Goal: Information Seeking & Learning: Learn about a topic

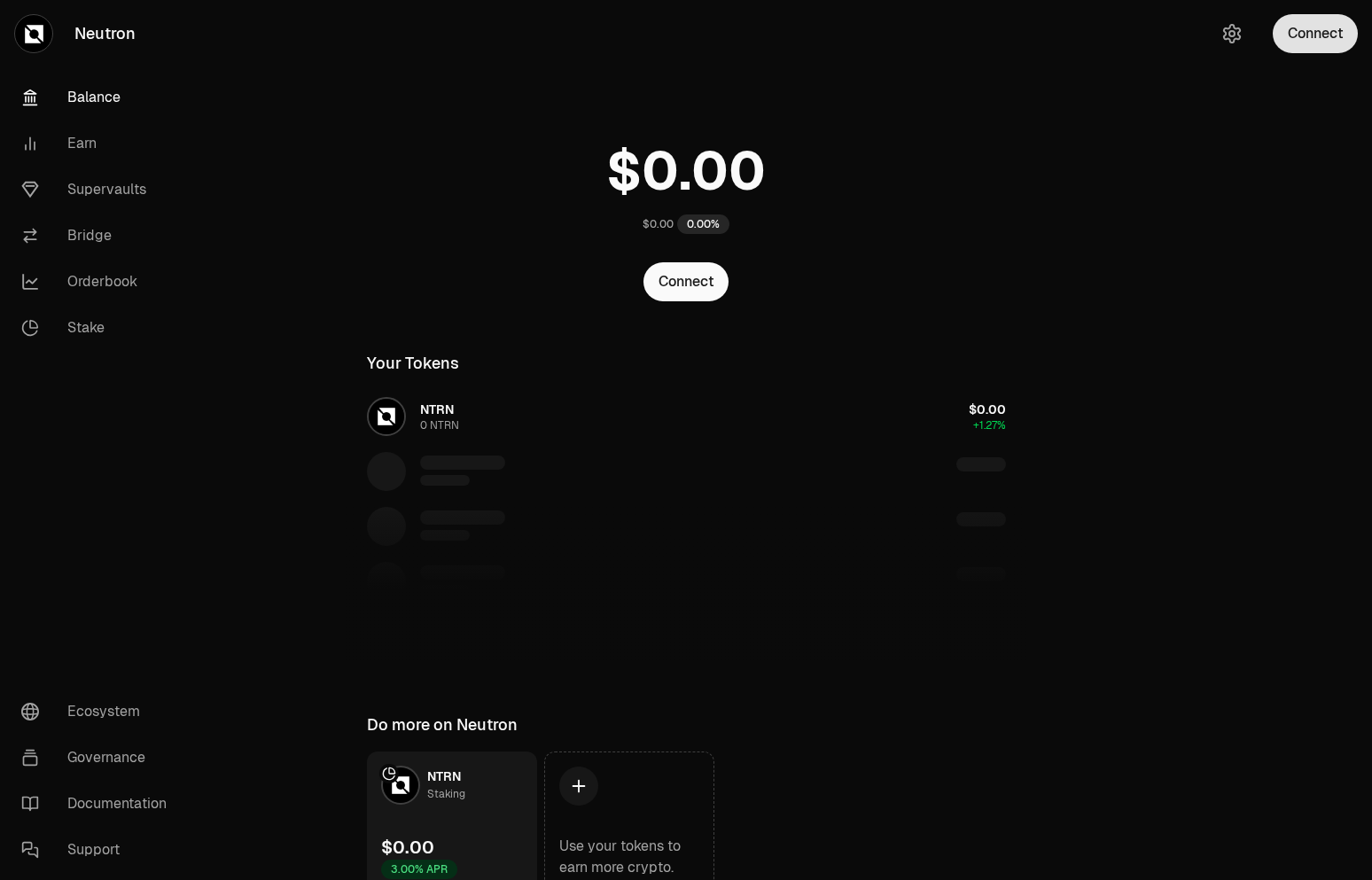
click at [1327, 46] on button "Connect" at bounding box center [1315, 34] width 85 height 39
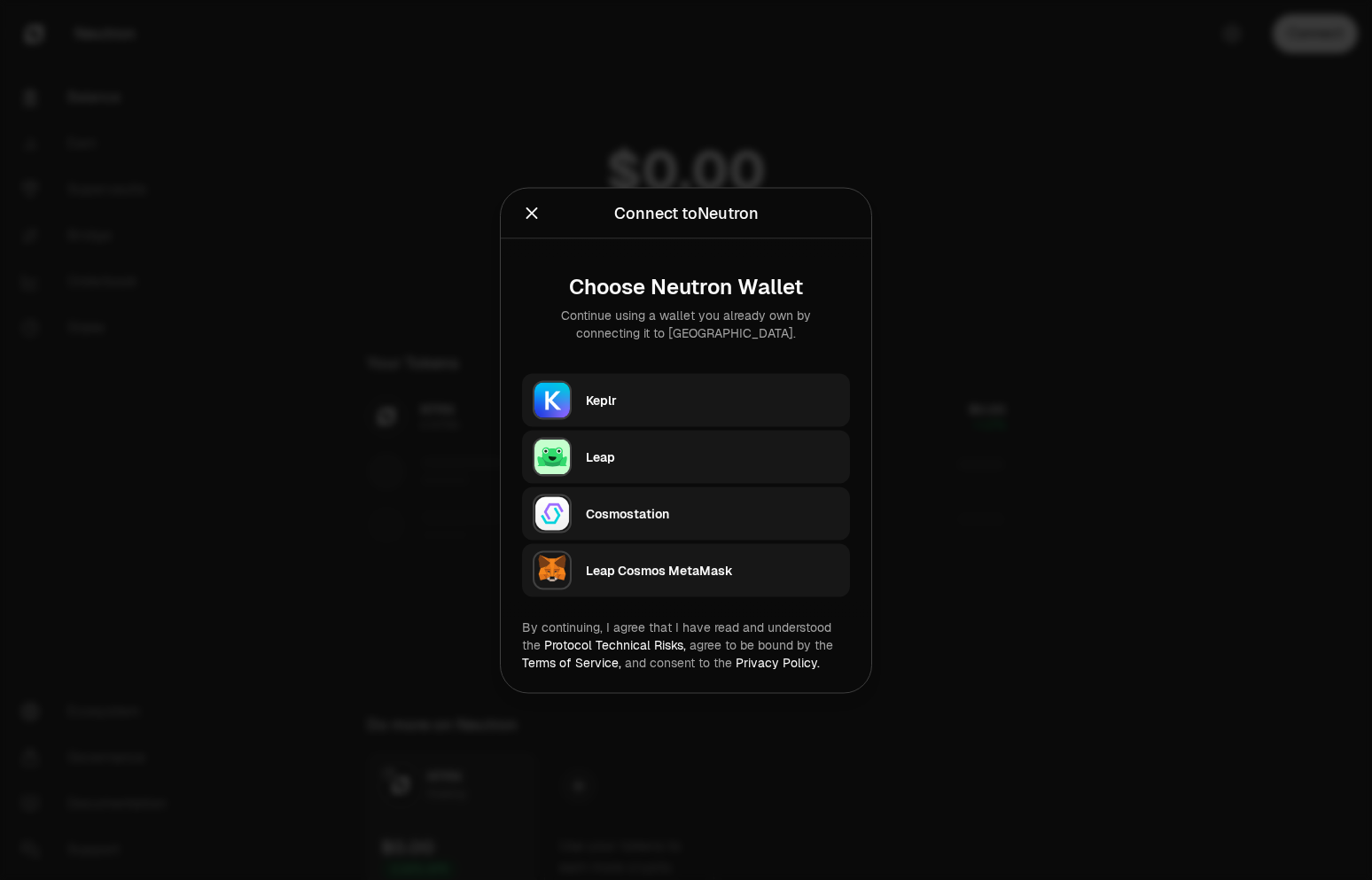
click at [712, 411] on div "Keplr" at bounding box center [712, 399] width 253 height 26
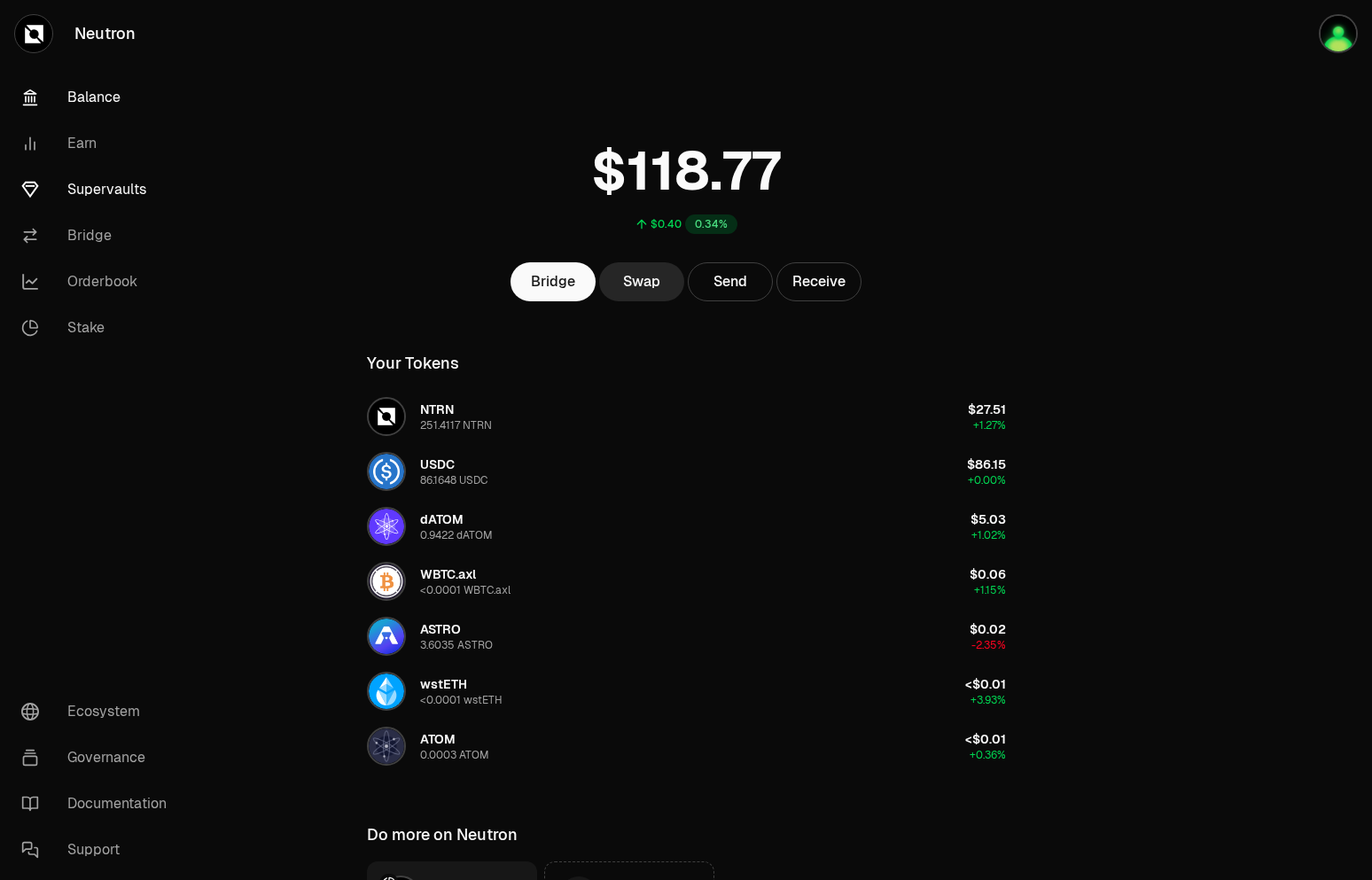
click at [95, 179] on link "Supervaults" at bounding box center [99, 189] width 184 height 46
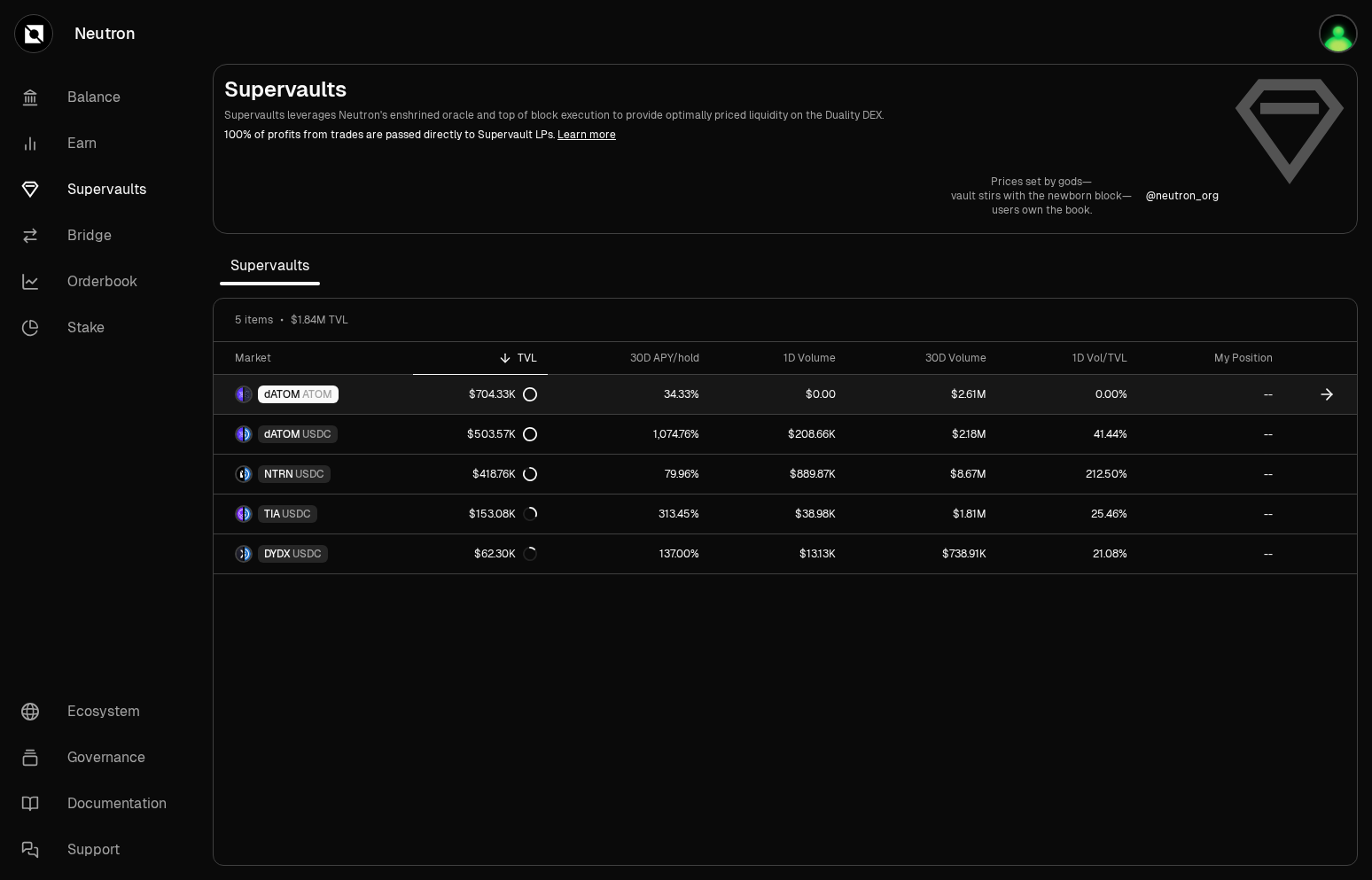
click at [436, 398] on link "$704.33K" at bounding box center [480, 394] width 135 height 39
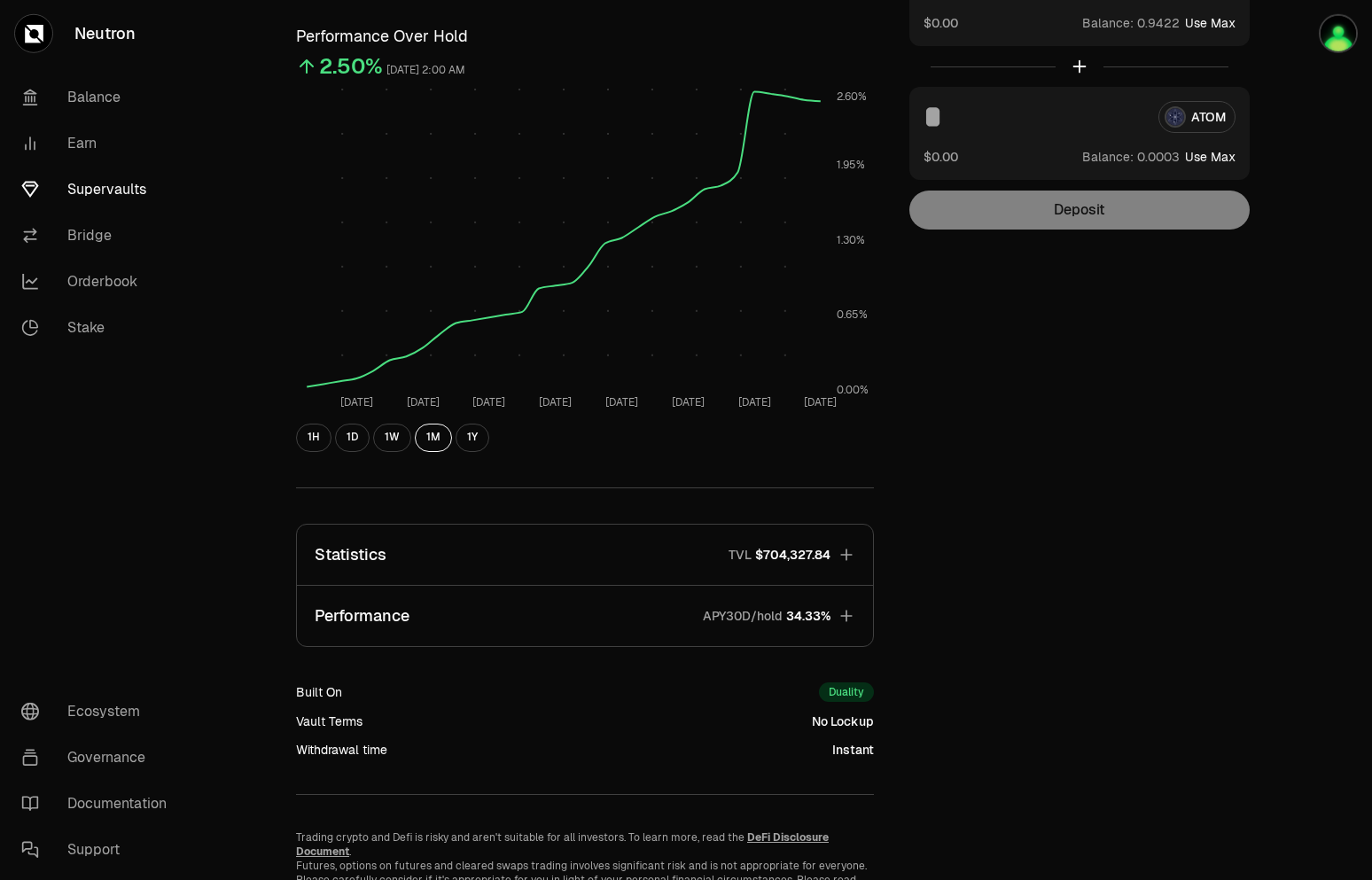
scroll to position [252, 0]
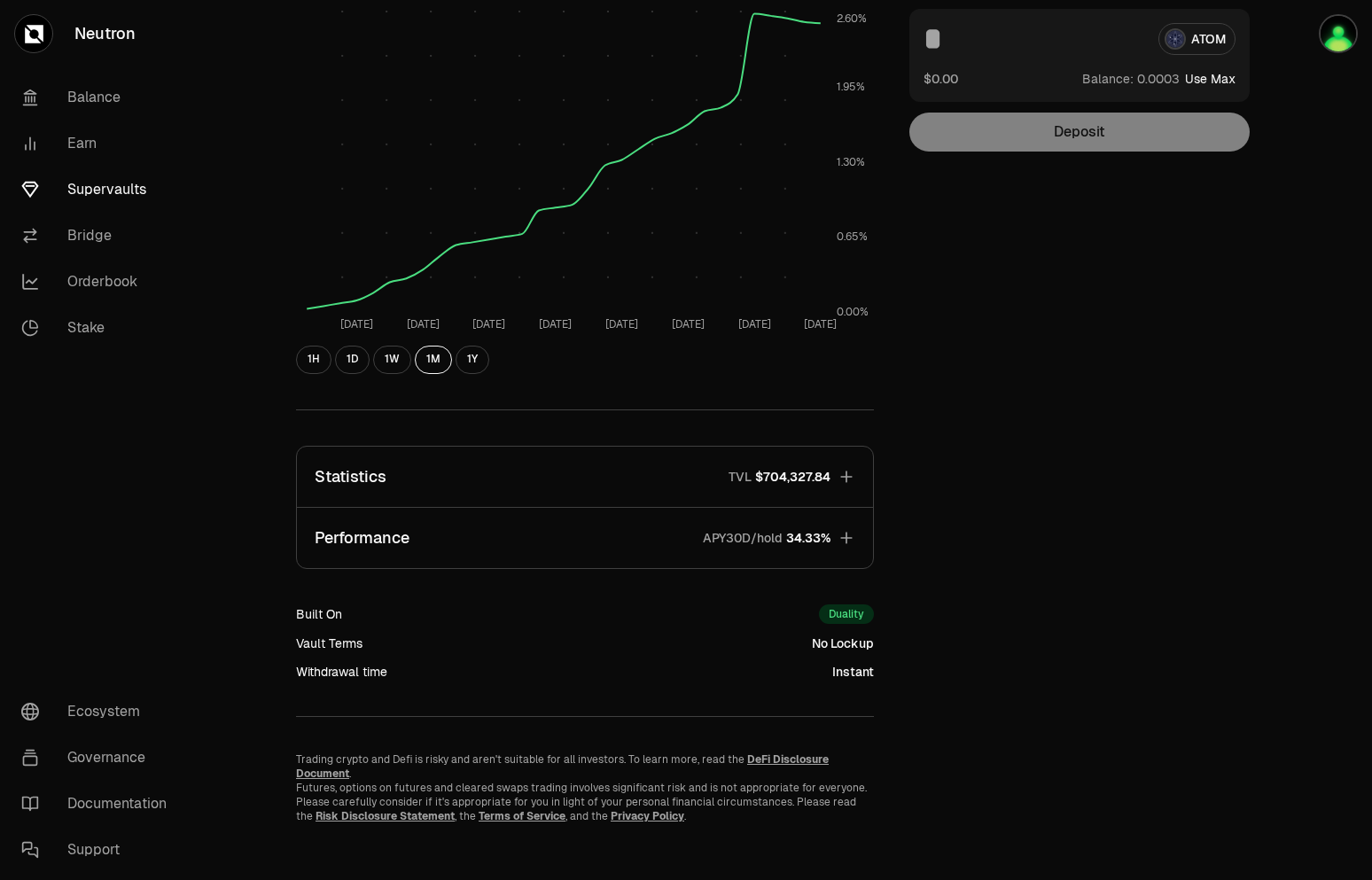
click at [507, 483] on button "Statistics TVL $704,327.84" at bounding box center [585, 476] width 576 height 60
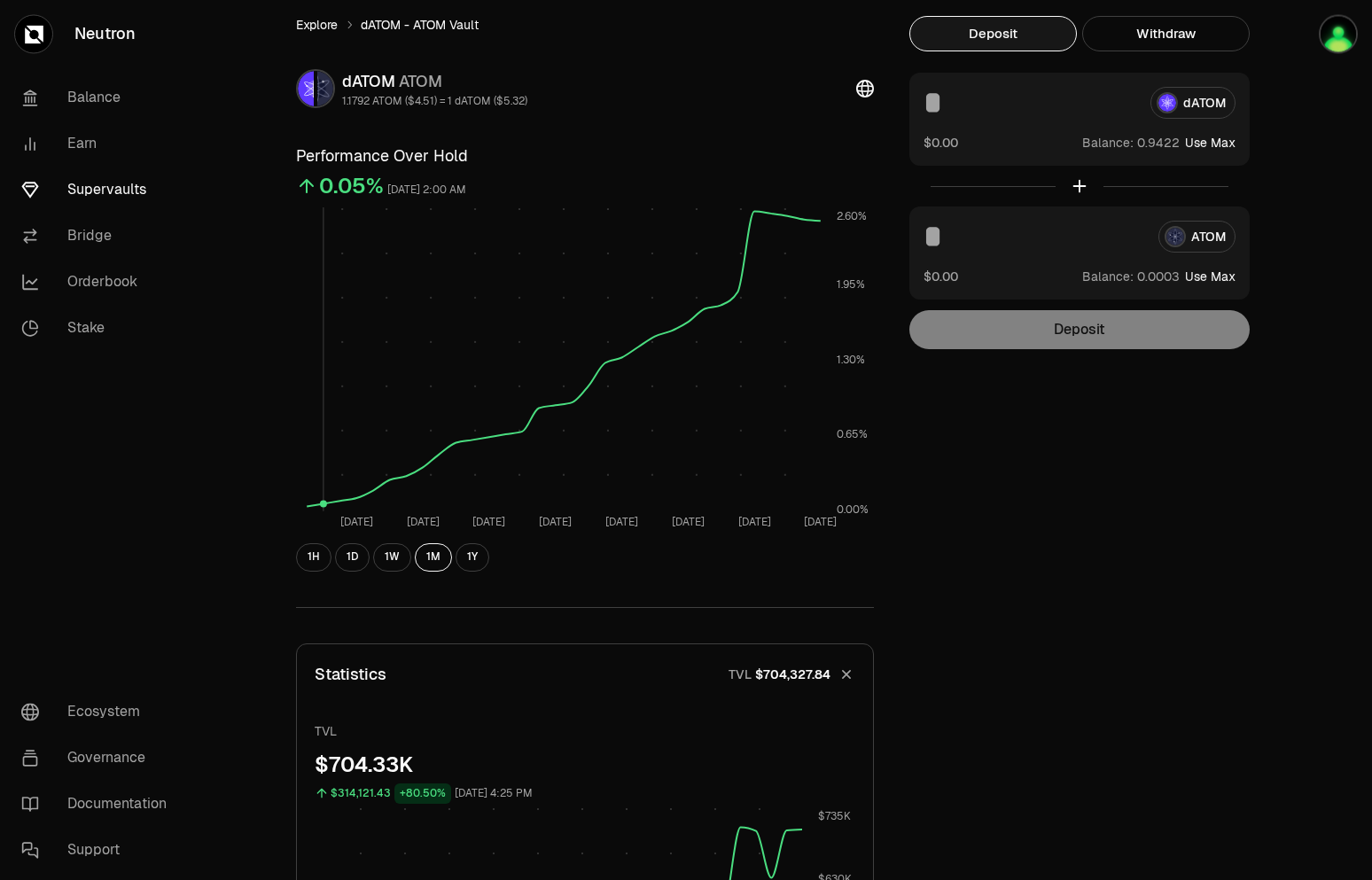
scroll to position [0, 0]
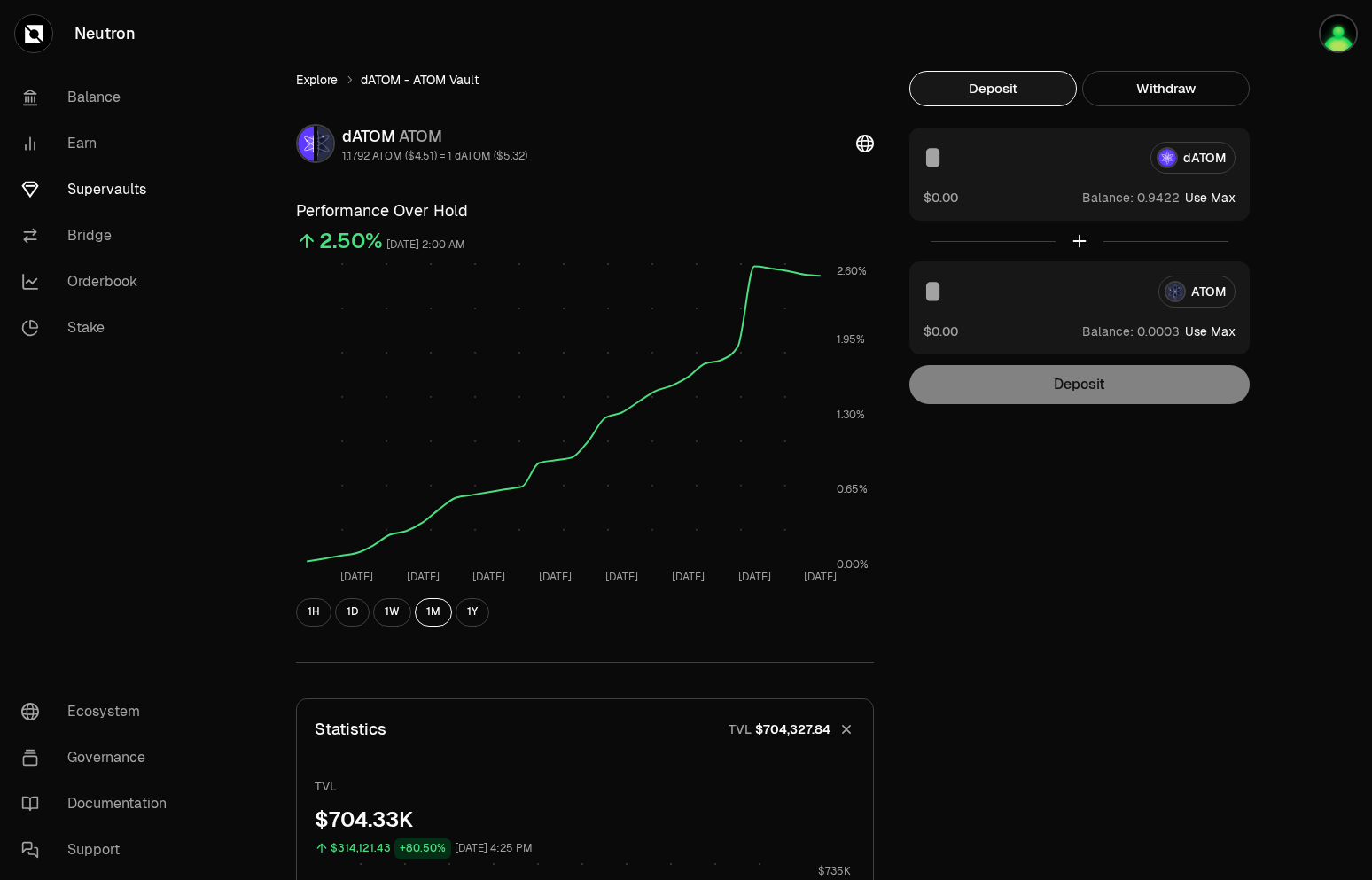
click at [320, 84] on link "Explore" at bounding box center [317, 79] width 42 height 17
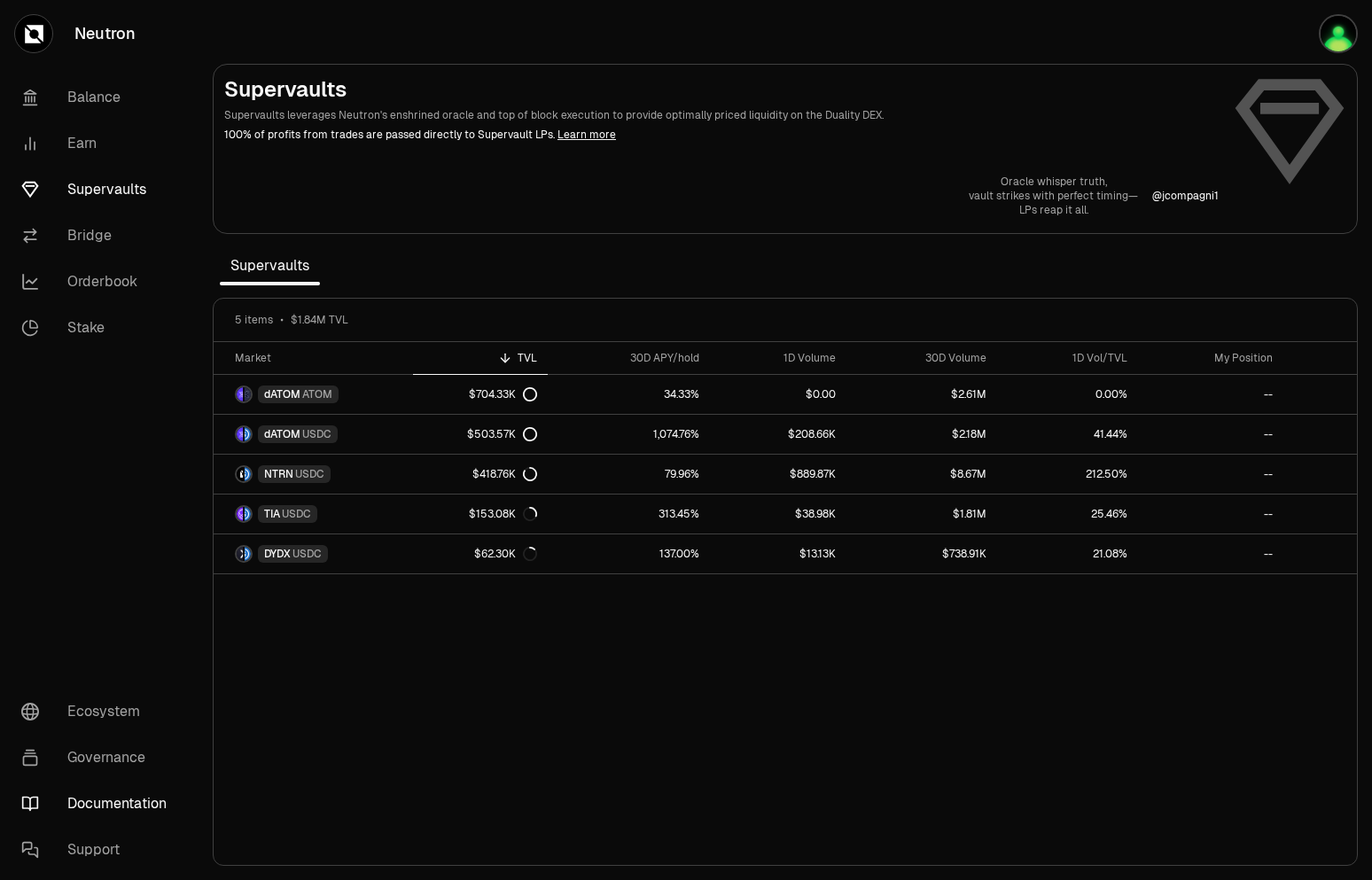
click at [94, 803] on link "Documentation" at bounding box center [99, 803] width 184 height 46
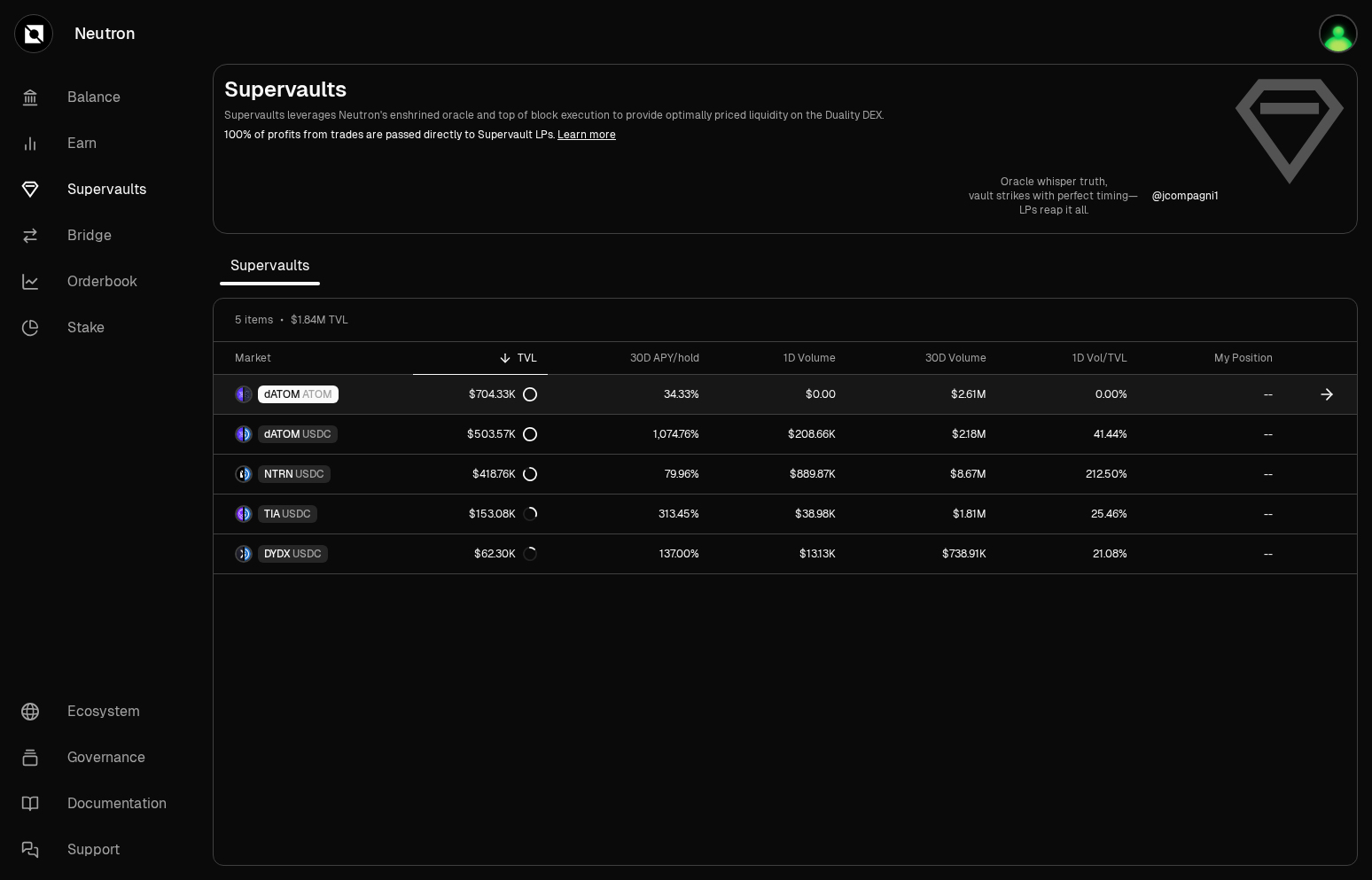
click at [380, 393] on link "dATOM ATOM" at bounding box center [312, 394] width 200 height 39
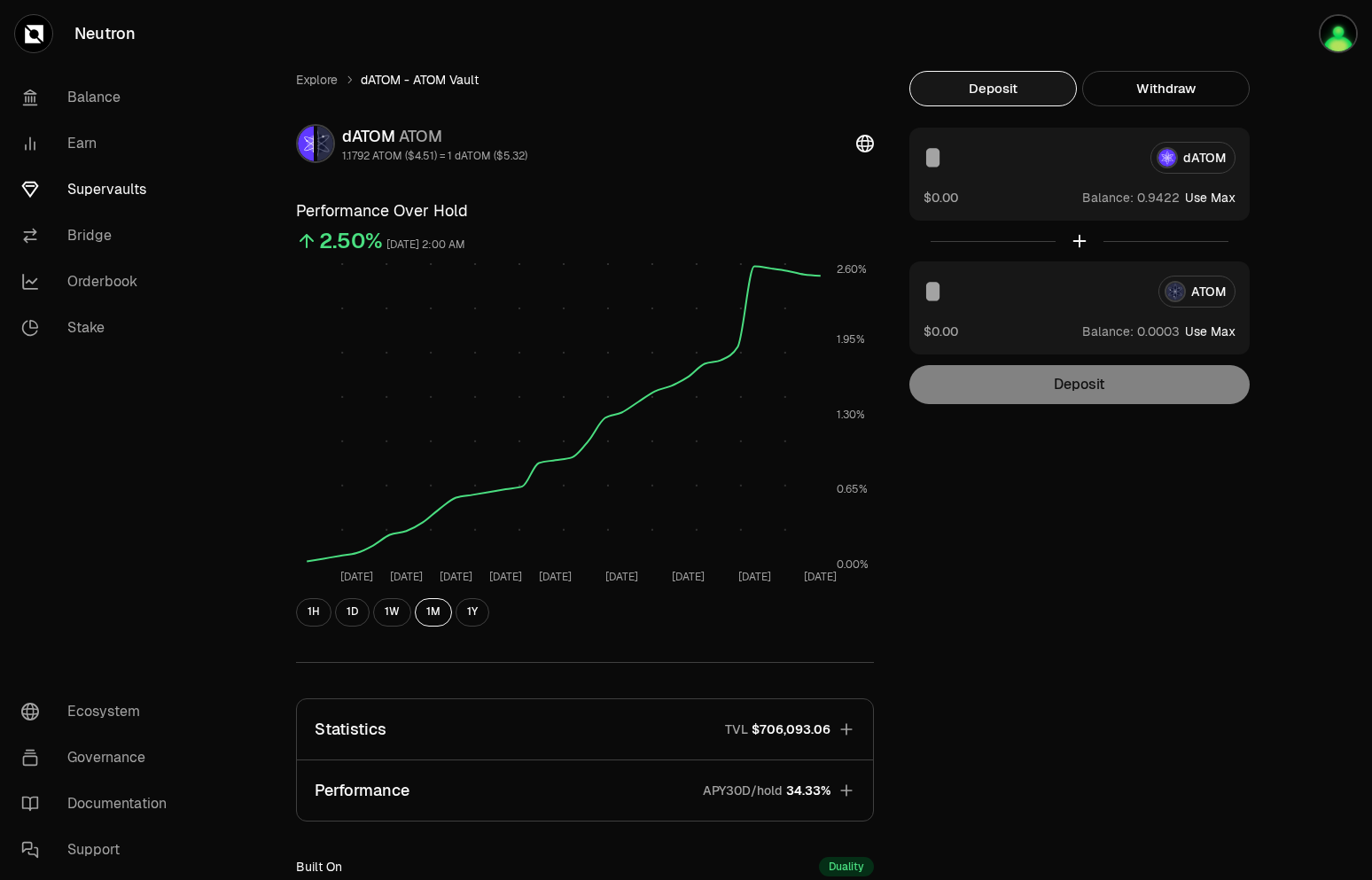
click at [1144, 555] on div "Explore dATOM - ATOM Vault dATOM ATOM 1.1792 ATOM ($4.51) = 1 dATOM ($5.32) Per…" at bounding box center [785, 573] width 1020 height 1005
click at [318, 75] on link "Explore" at bounding box center [317, 79] width 42 height 17
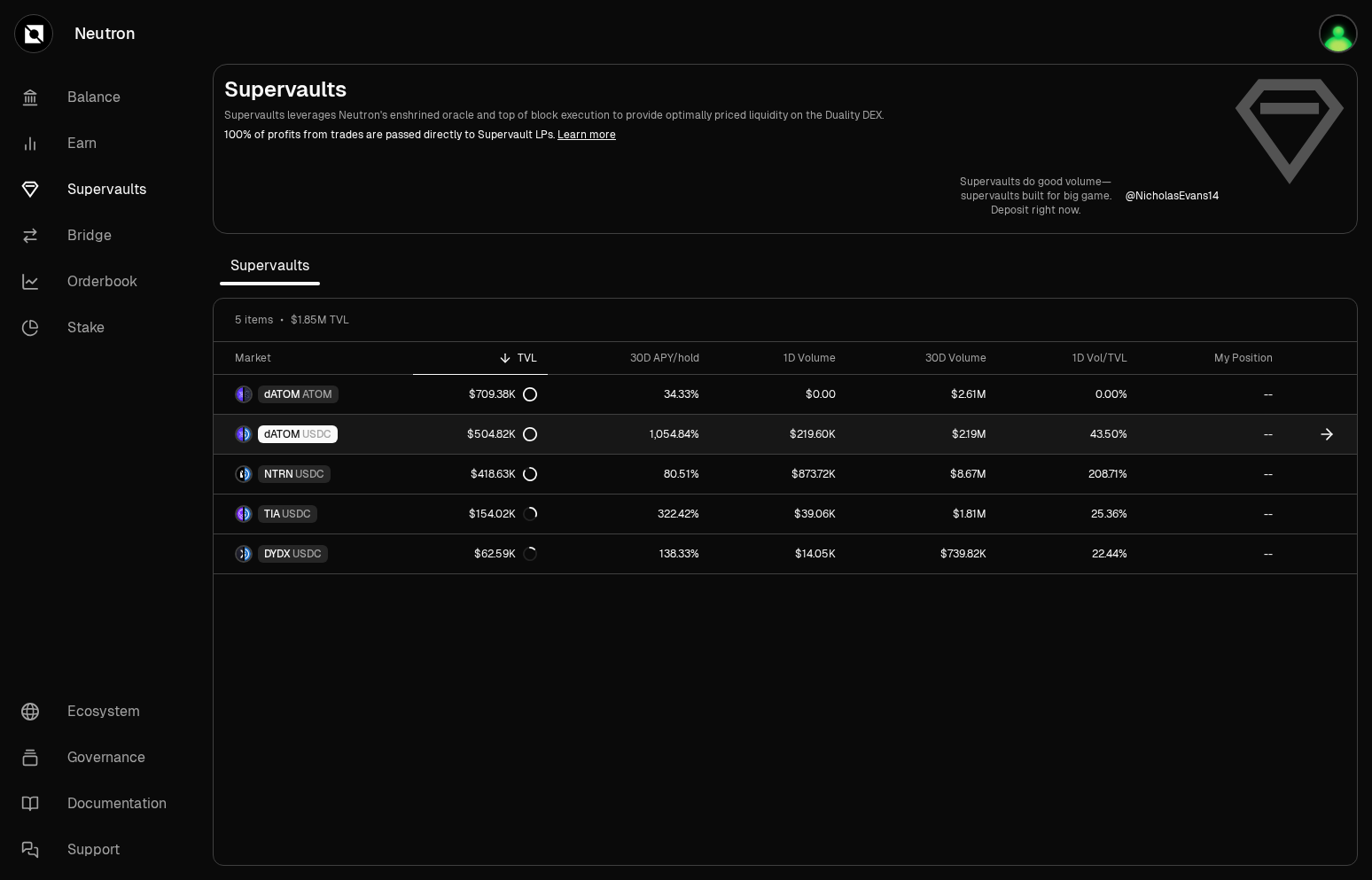
click at [656, 439] on link "1,054.84%" at bounding box center [629, 434] width 162 height 39
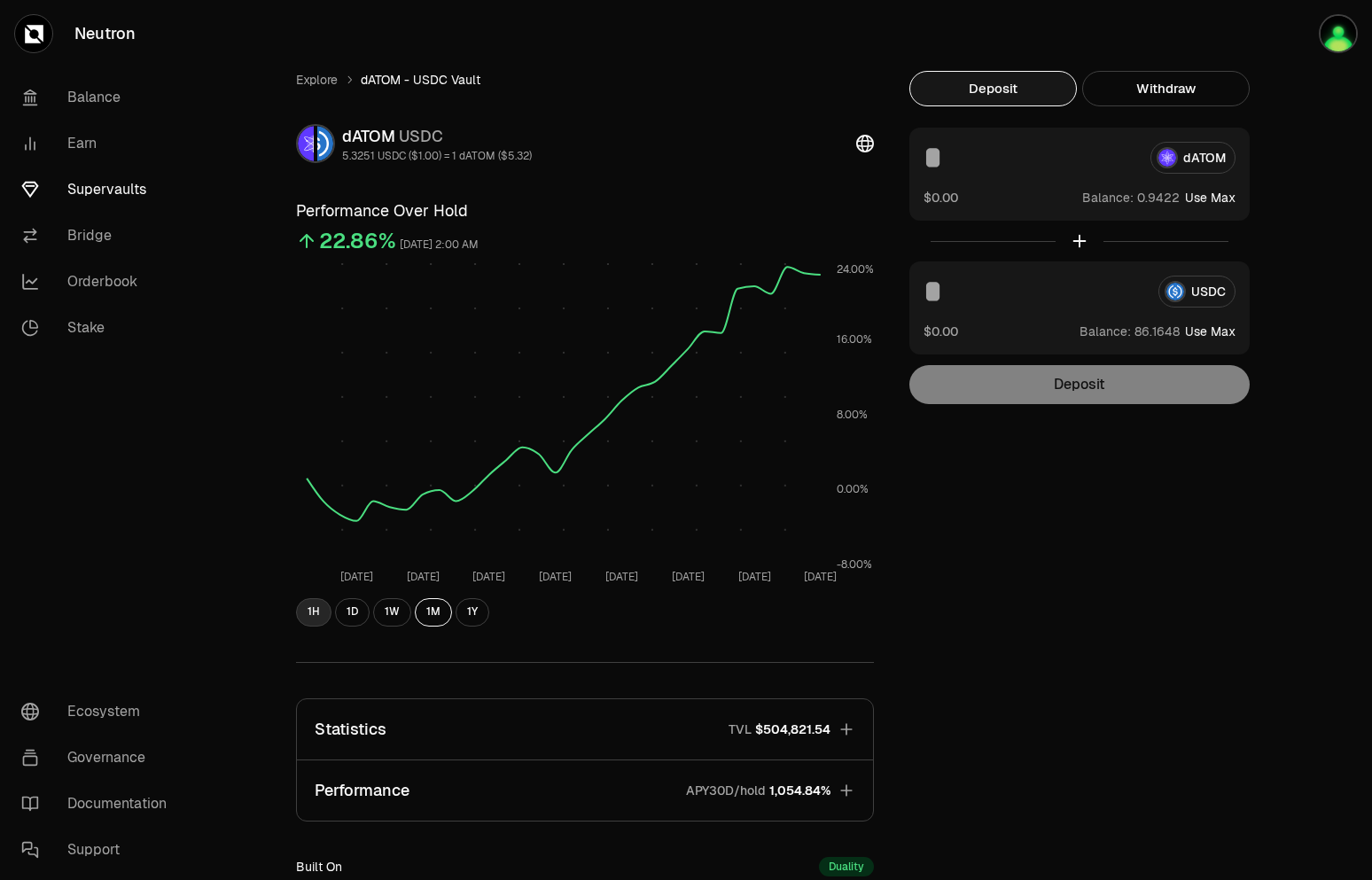
click at [313, 609] on button "1H" at bounding box center [313, 612] width 36 height 28
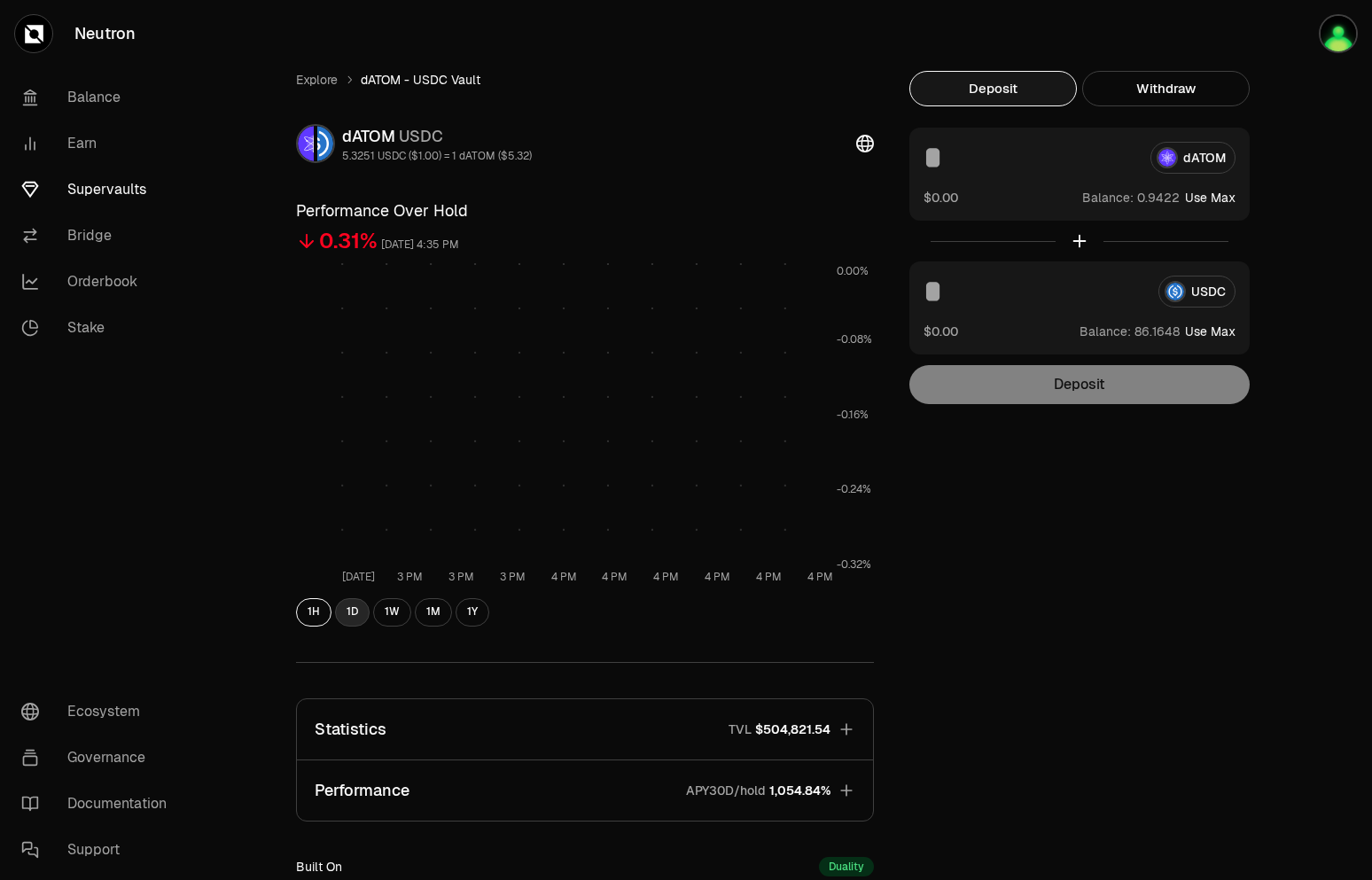
click at [345, 609] on button "1D" at bounding box center [353, 612] width 35 height 28
click at [397, 613] on button "1W" at bounding box center [392, 612] width 38 height 28
click at [445, 610] on button "1M" at bounding box center [433, 612] width 37 height 28
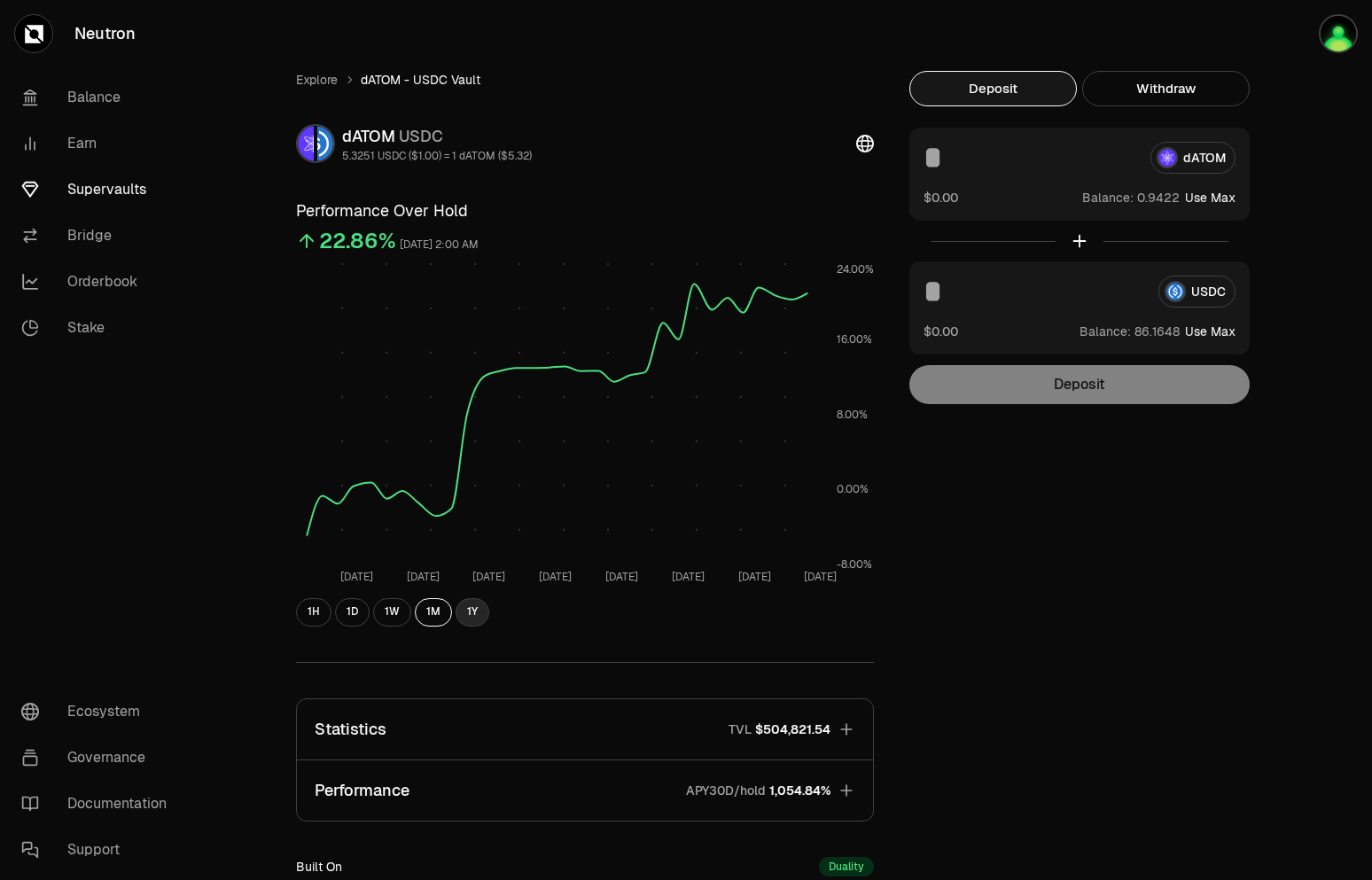
click at [461, 613] on button "1Y" at bounding box center [472, 612] width 34 height 28
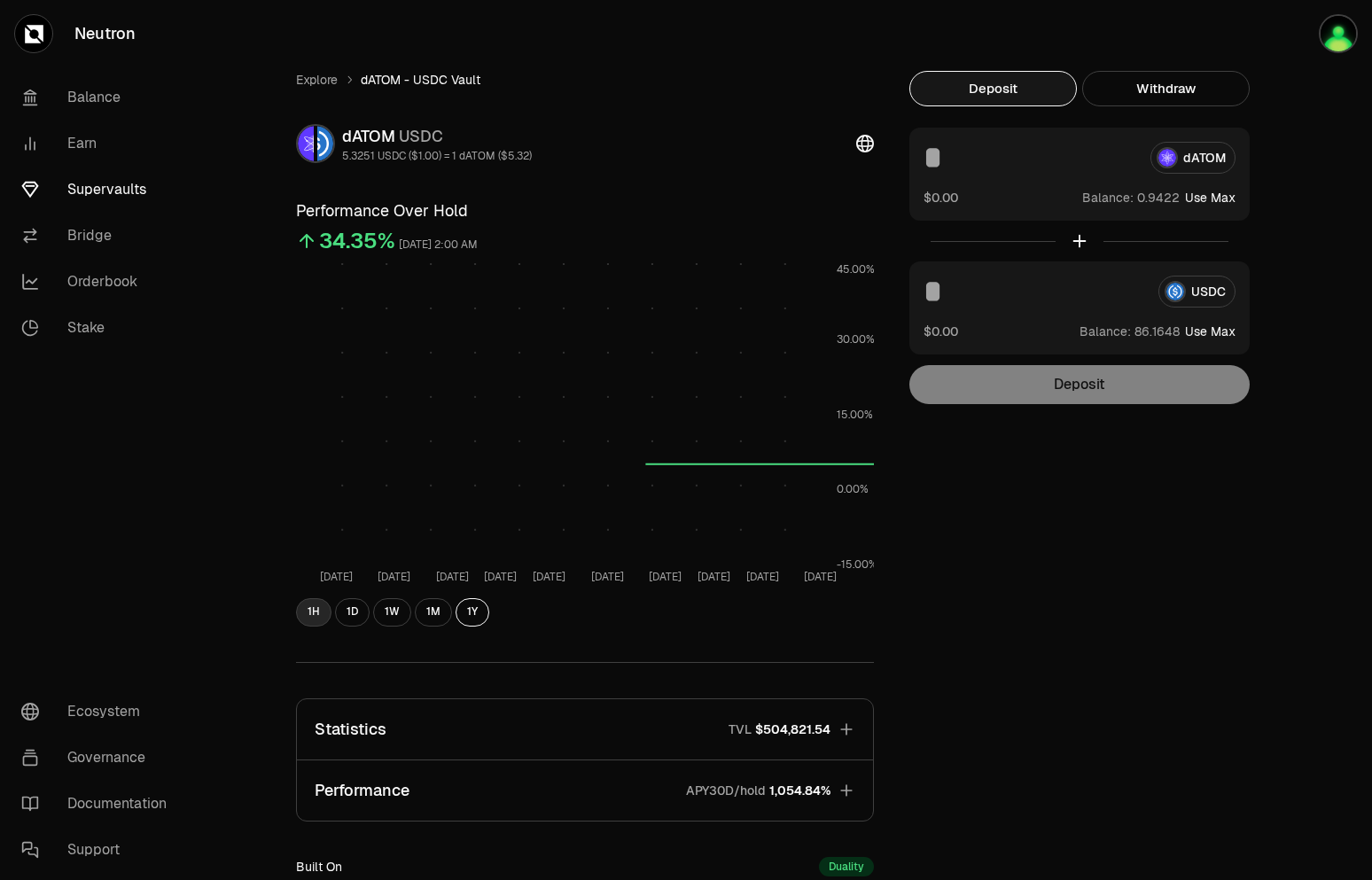
click at [302, 608] on button "1H" at bounding box center [313, 612] width 36 height 28
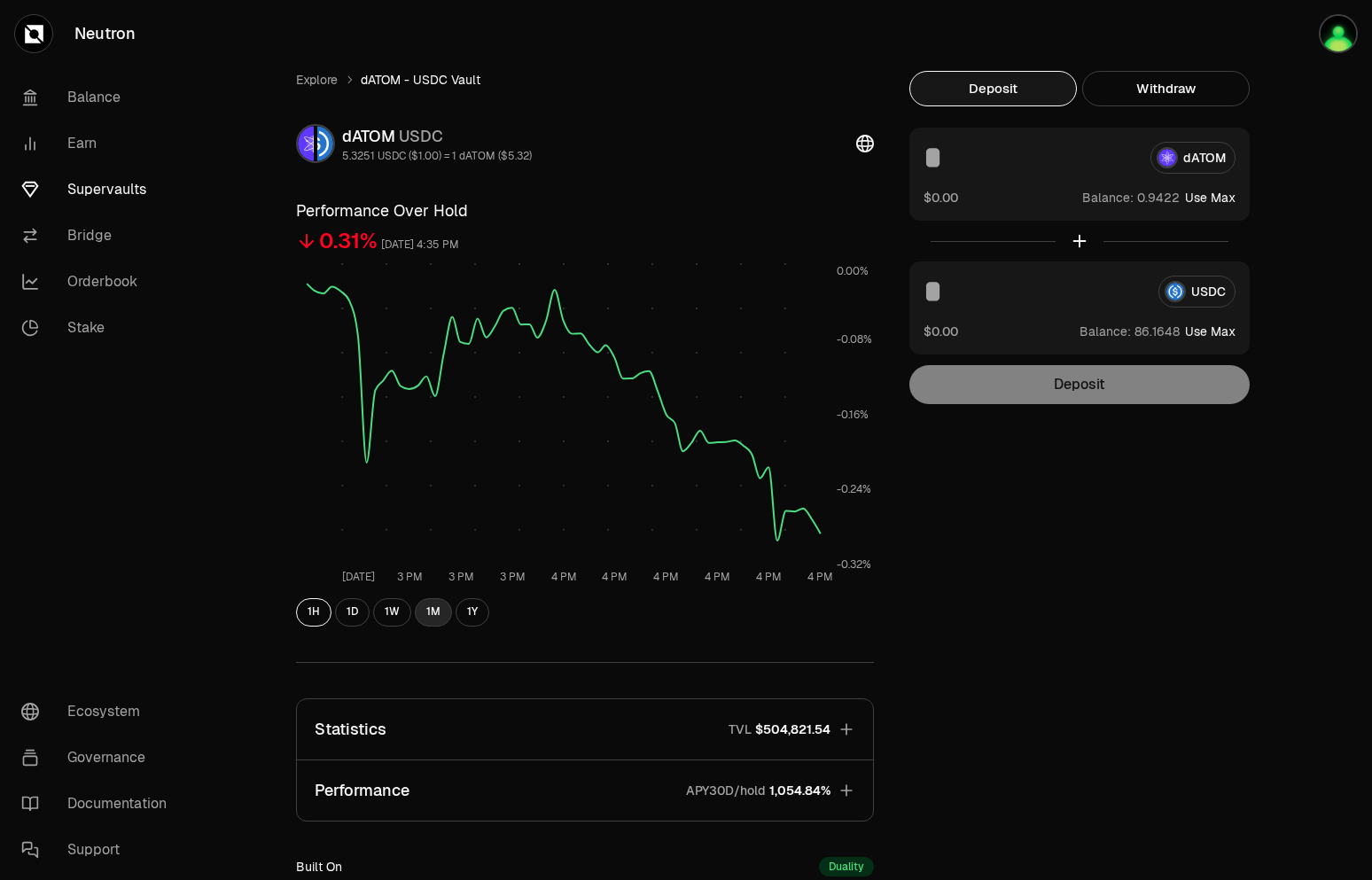
click at [428, 604] on button "1M" at bounding box center [433, 612] width 37 height 28
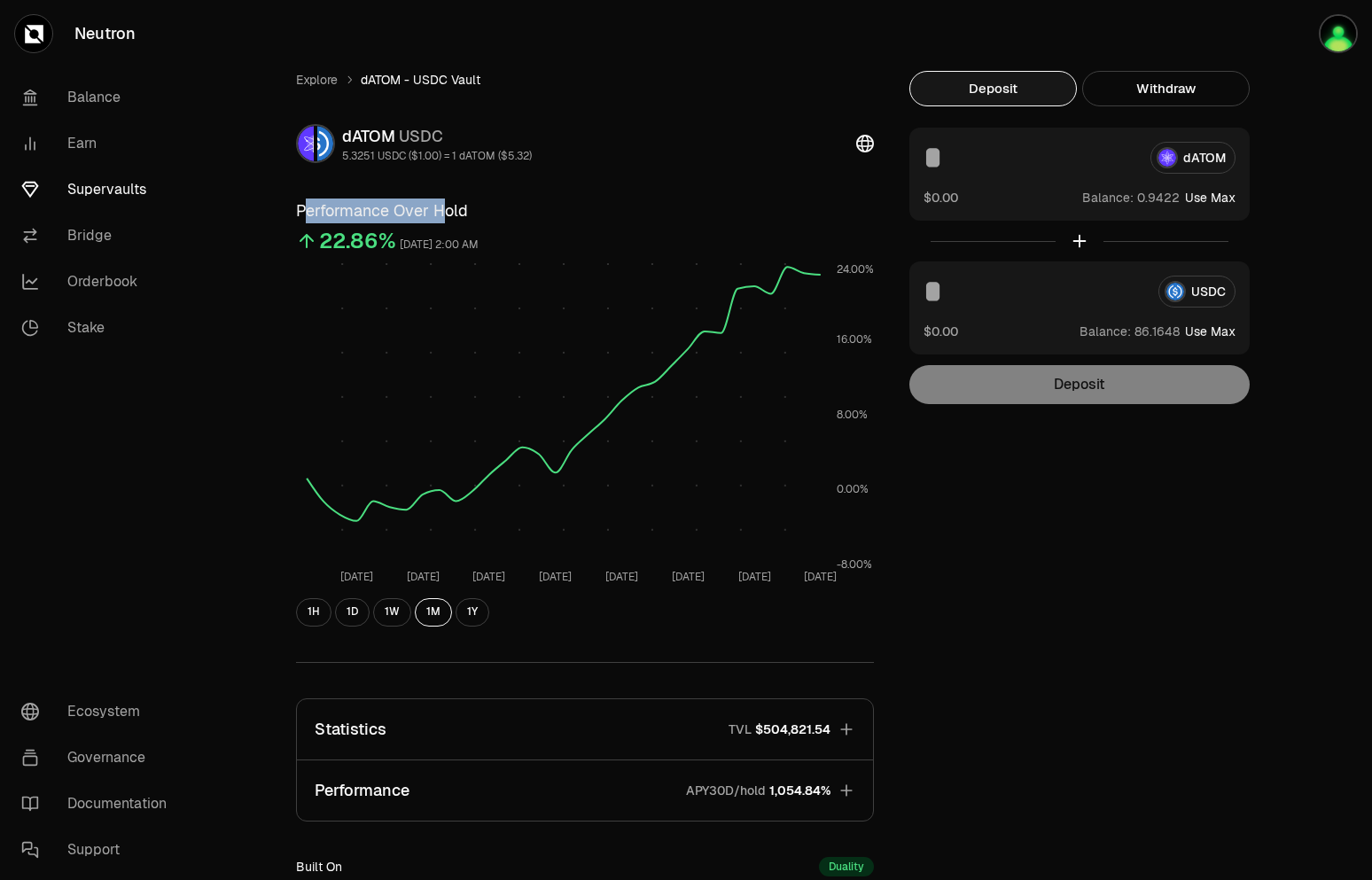
drag, startPoint x: 302, startPoint y: 210, endPoint x: 442, endPoint y: 216, distance: 140.1
click at [442, 216] on h3 "Performance Over Hold" at bounding box center [585, 210] width 578 height 25
click at [464, 213] on h3 "Performance Over Hold" at bounding box center [585, 210] width 578 height 25
click at [334, 210] on h3 "Performance Over Hold" at bounding box center [585, 210] width 578 height 25
click at [393, 611] on button "1W" at bounding box center [392, 612] width 38 height 28
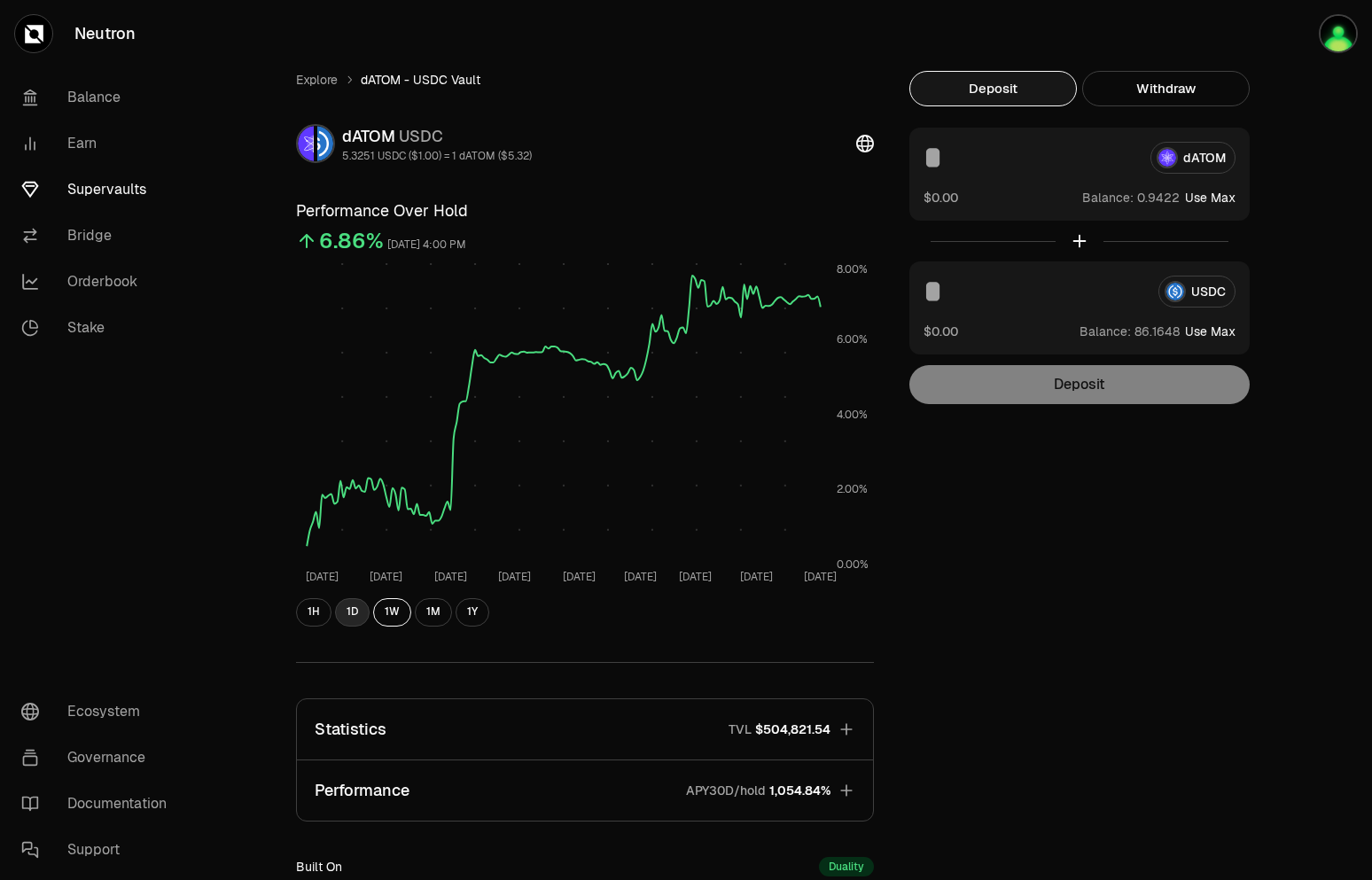
click at [353, 613] on button "1D" at bounding box center [353, 612] width 35 height 28
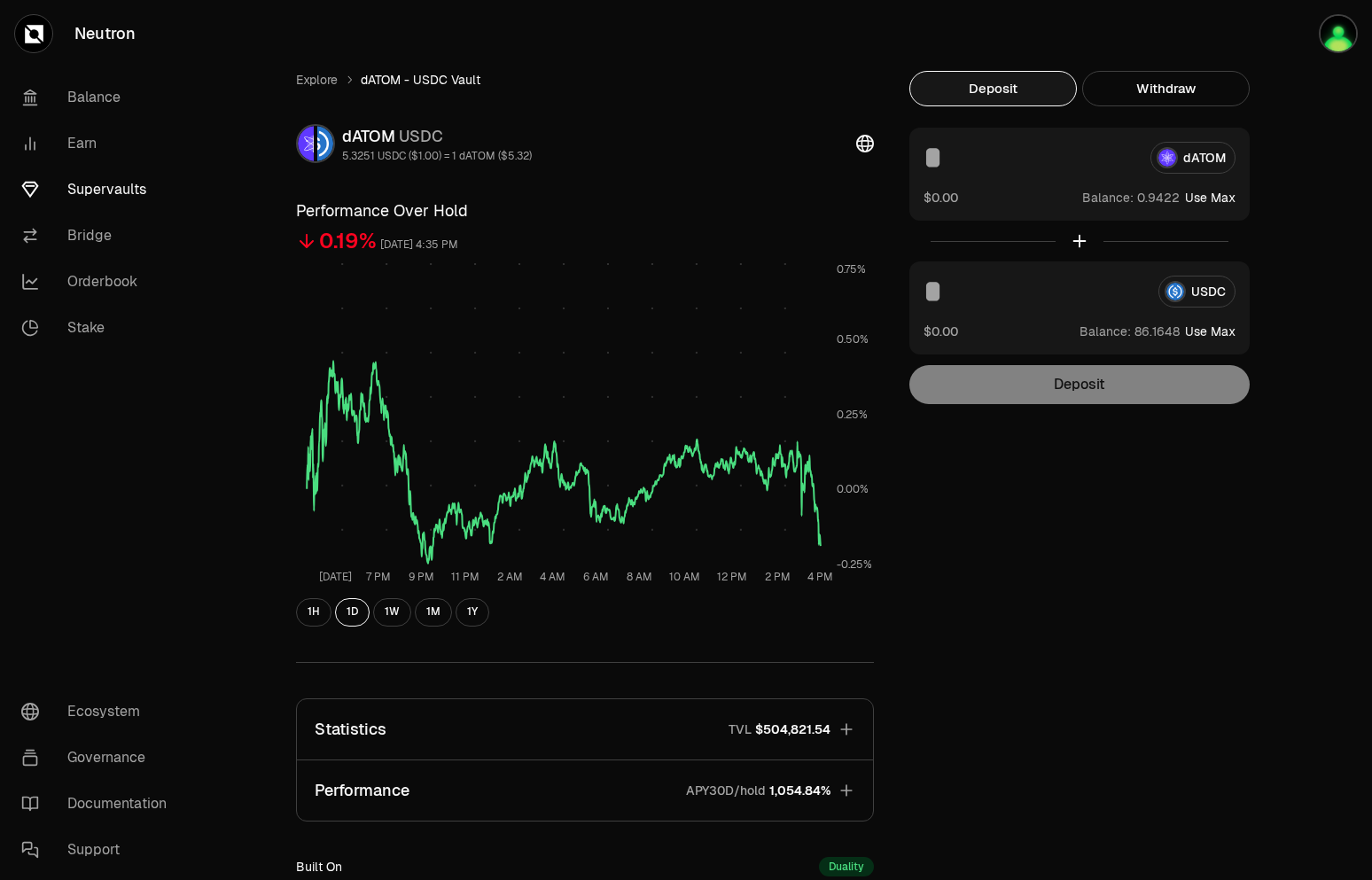
click at [299, 599] on div "1H 1D 1W 1M 1Y" at bounding box center [585, 612] width 578 height 28
click at [302, 618] on button "1H" at bounding box center [313, 612] width 36 height 28
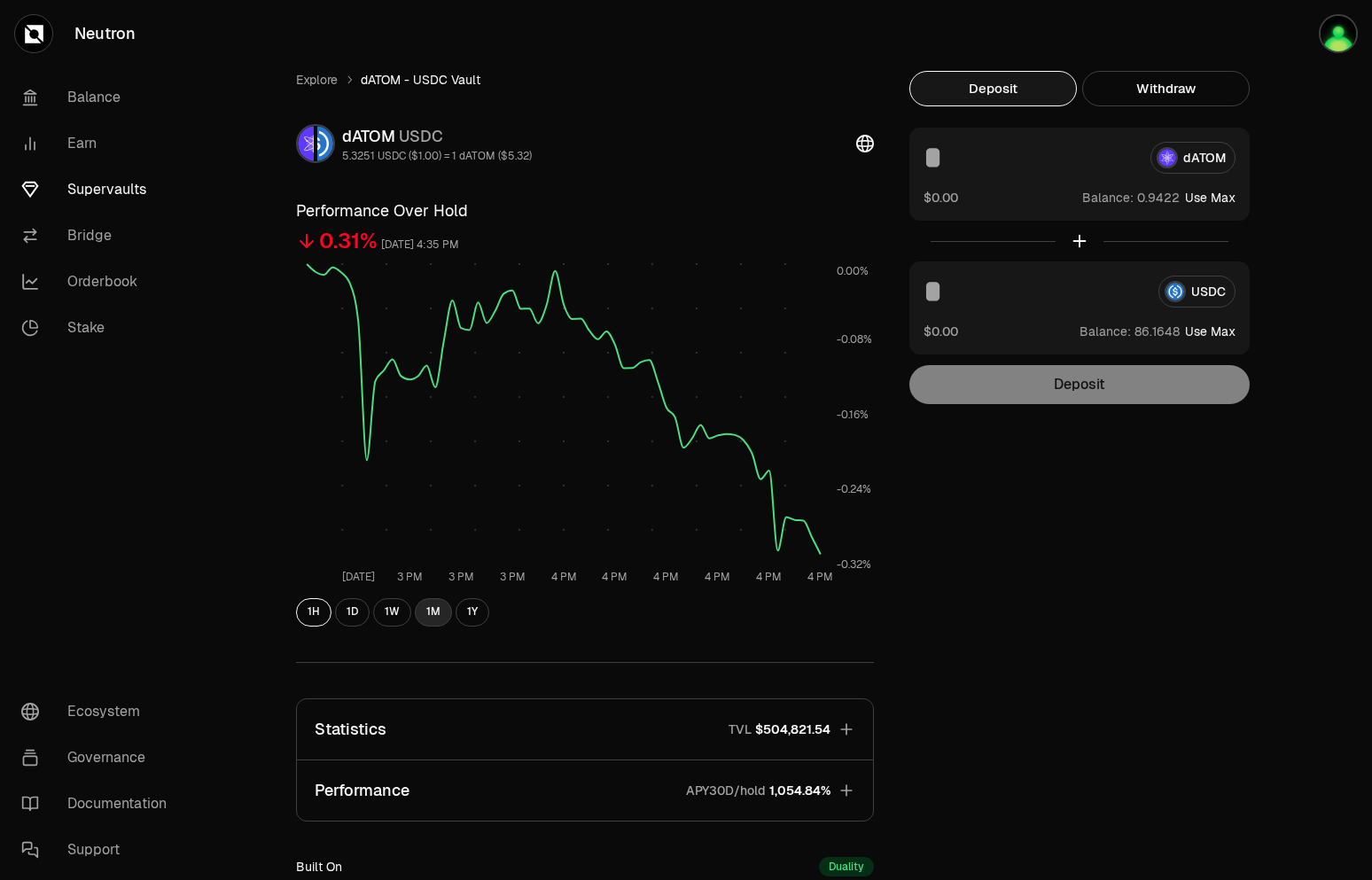
click at [431, 613] on button "1M" at bounding box center [433, 612] width 37 height 28
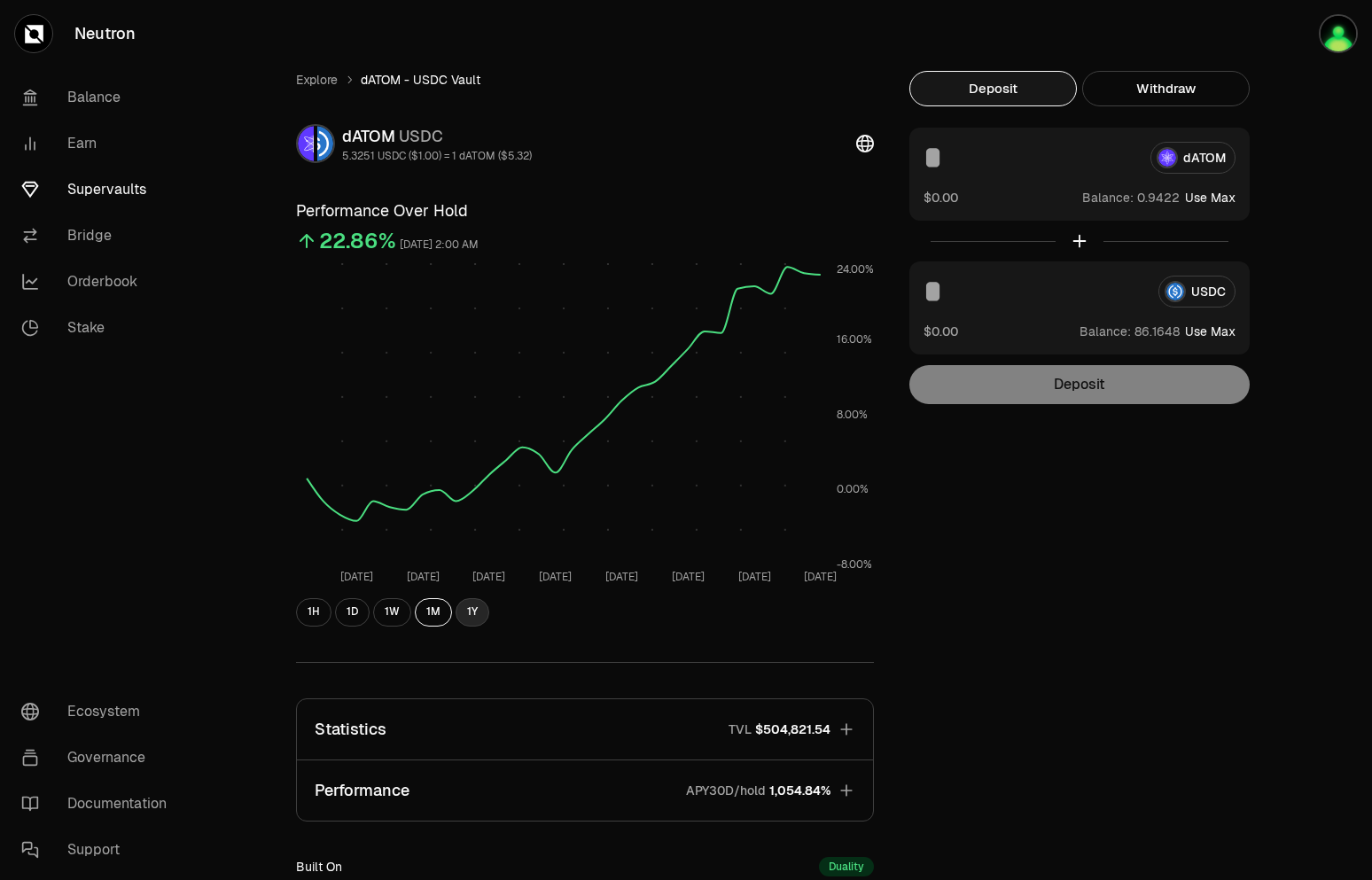
click at [483, 623] on button "1Y" at bounding box center [472, 612] width 34 height 28
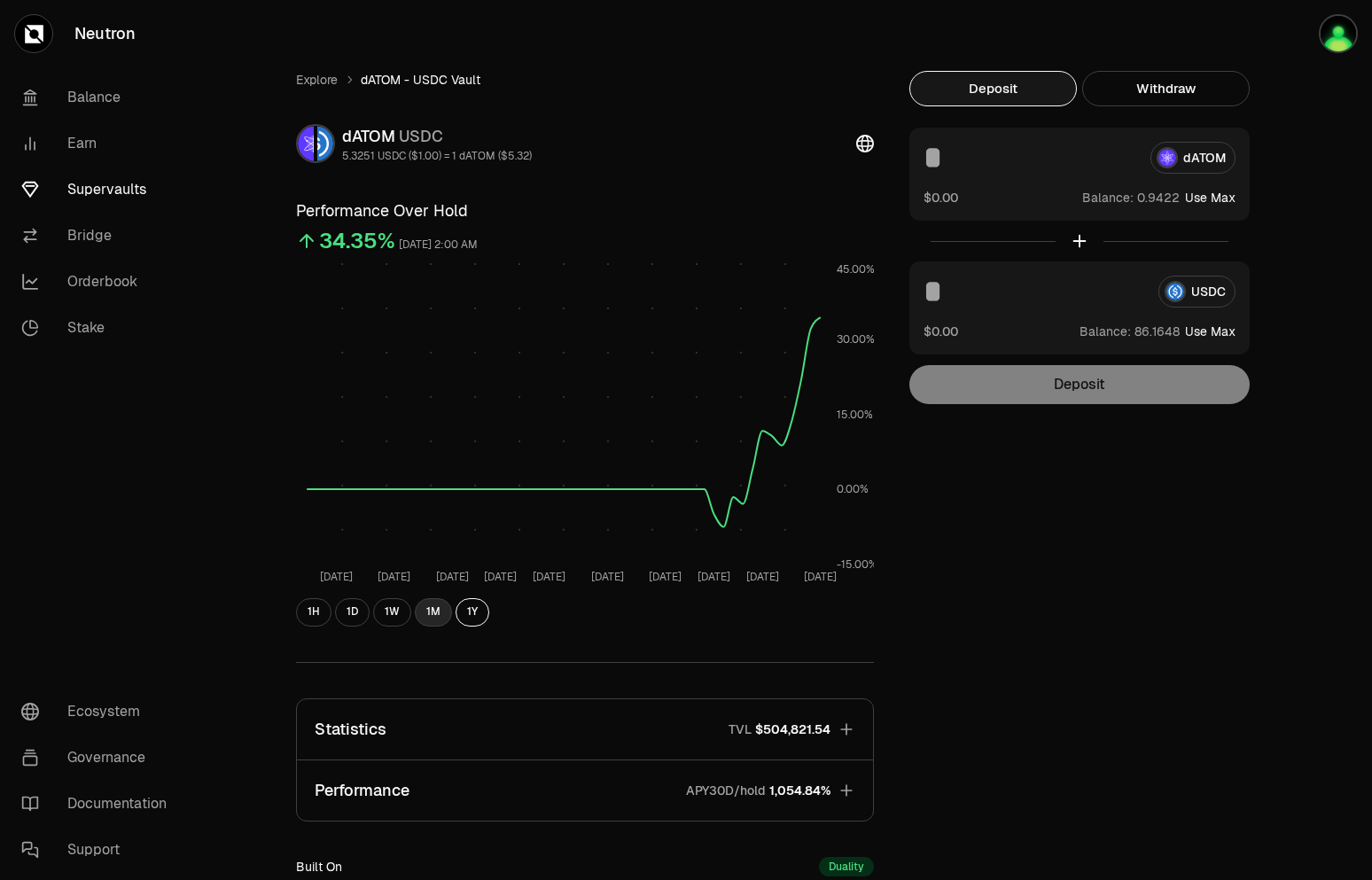
click at [429, 619] on button "1M" at bounding box center [433, 612] width 37 height 28
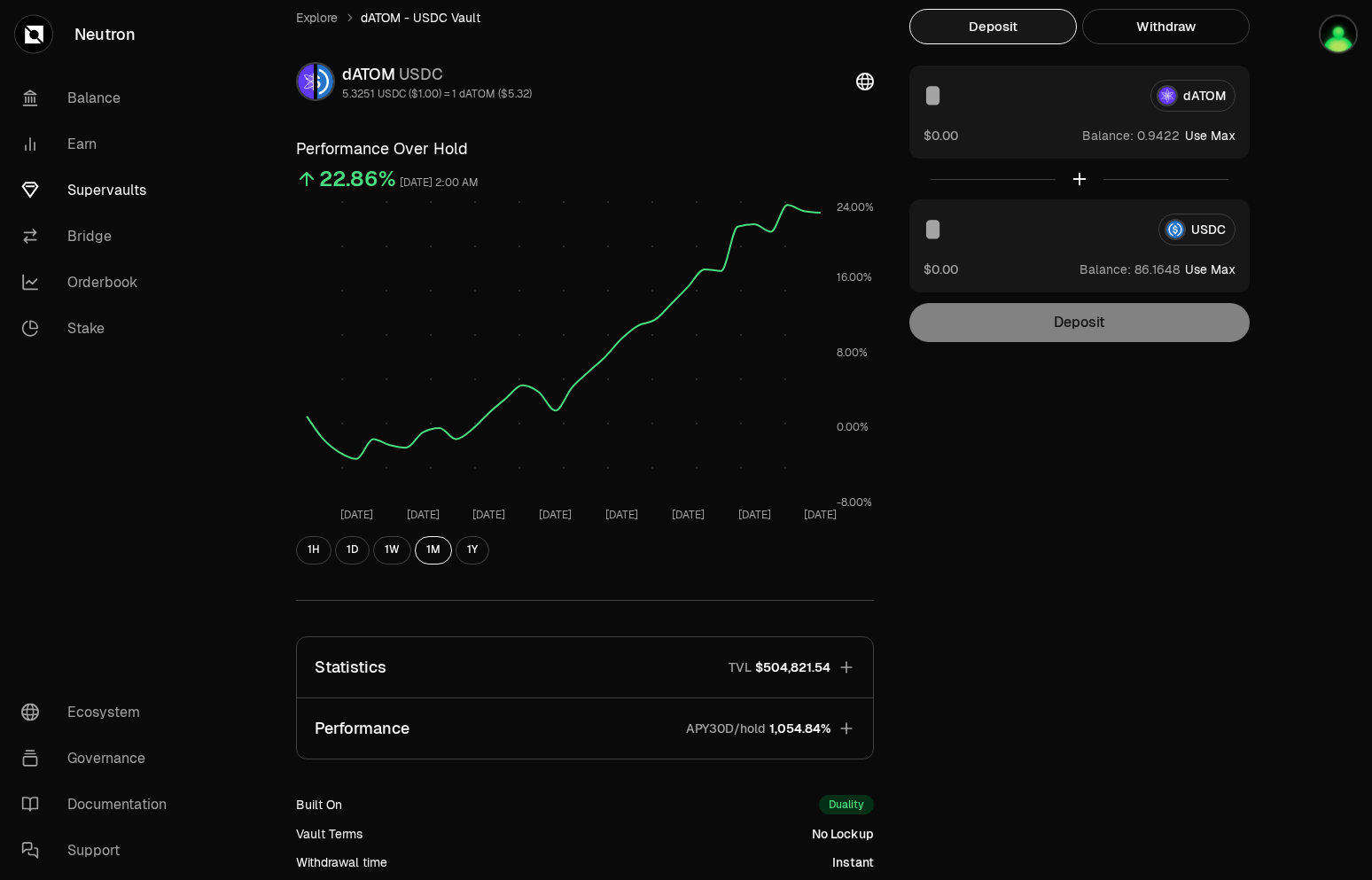
scroll to position [90, 0]
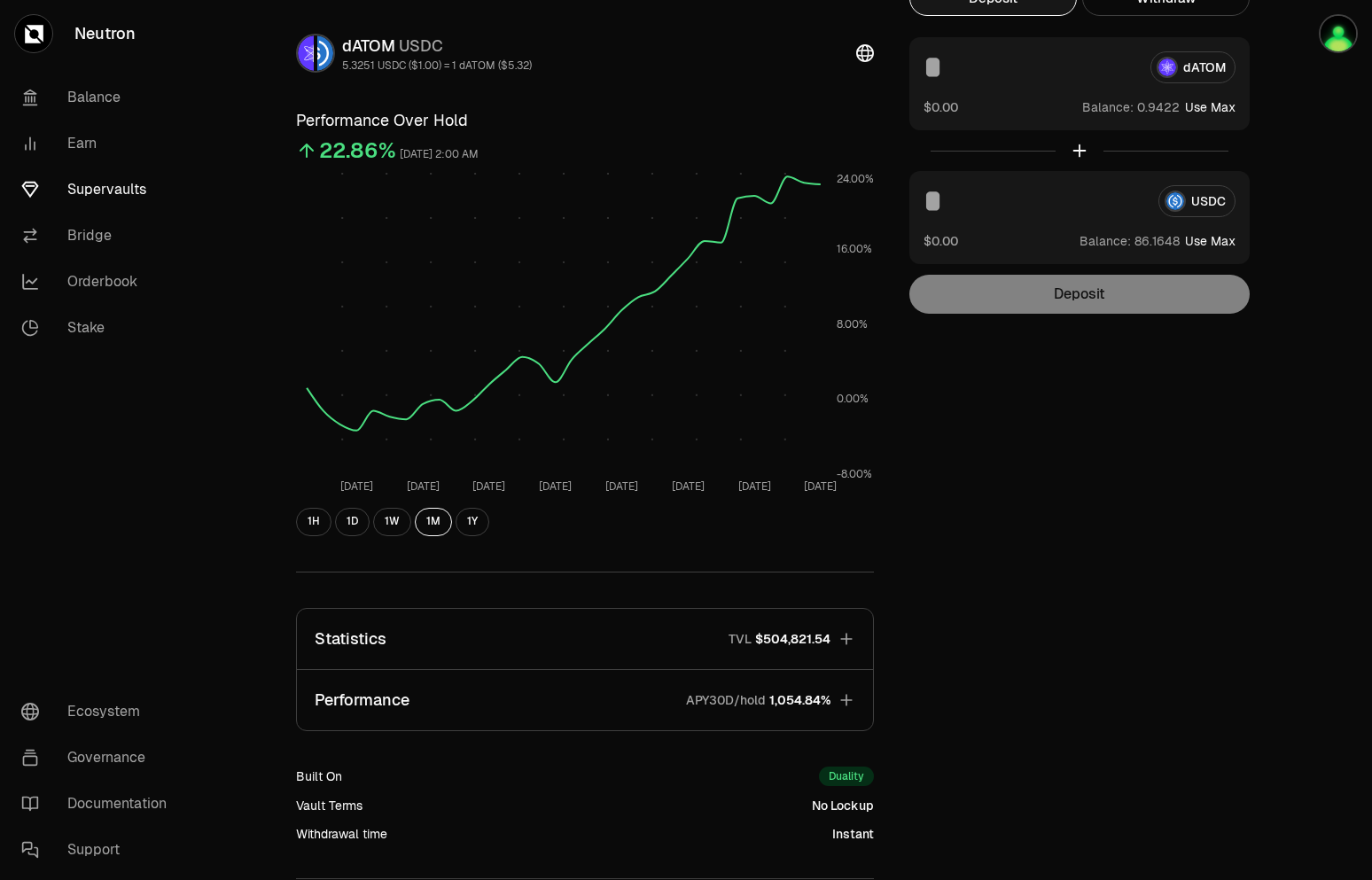
click at [389, 642] on button "Statistics TVL $504,821.54" at bounding box center [585, 639] width 576 height 60
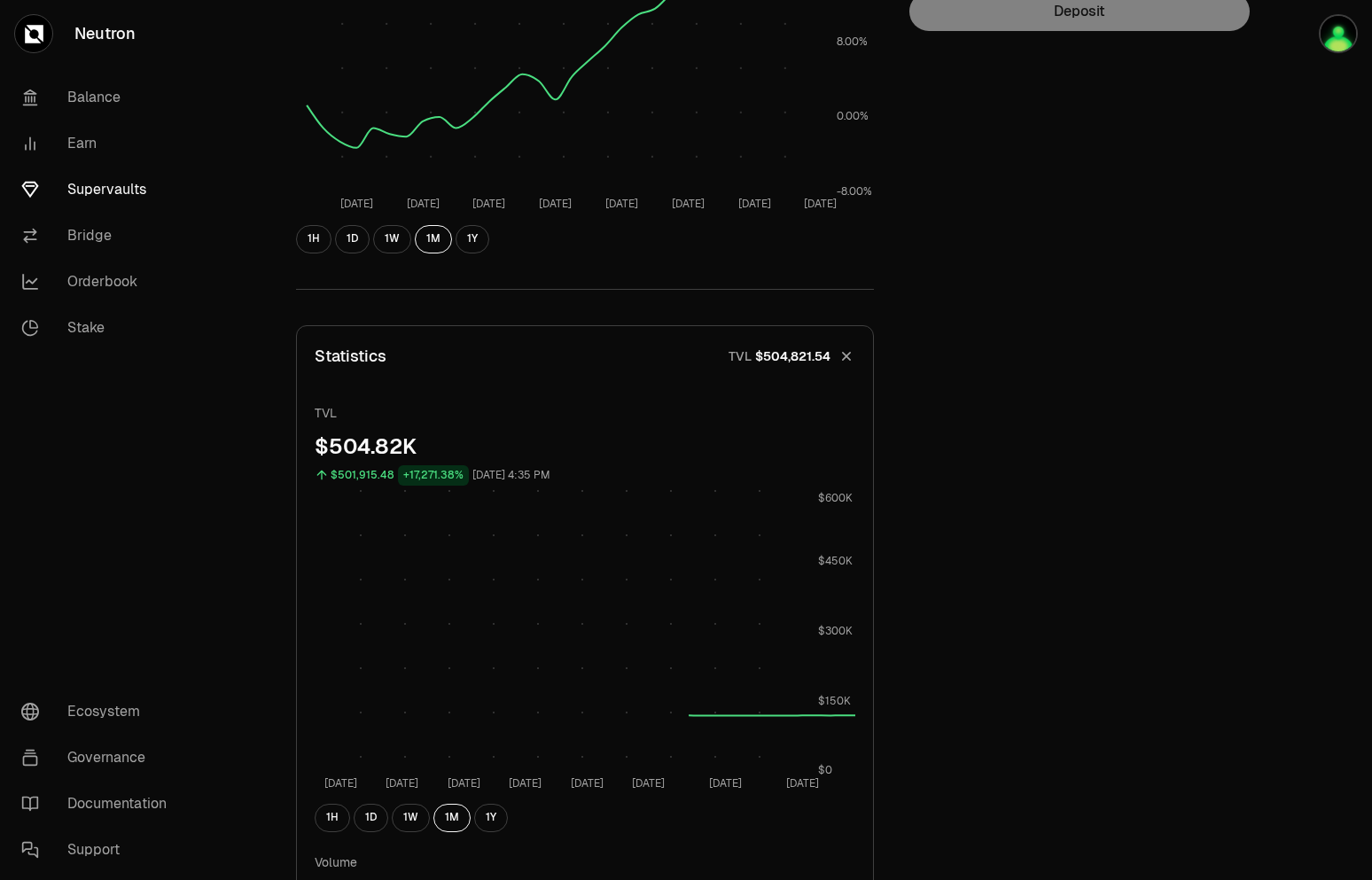
scroll to position [542, 0]
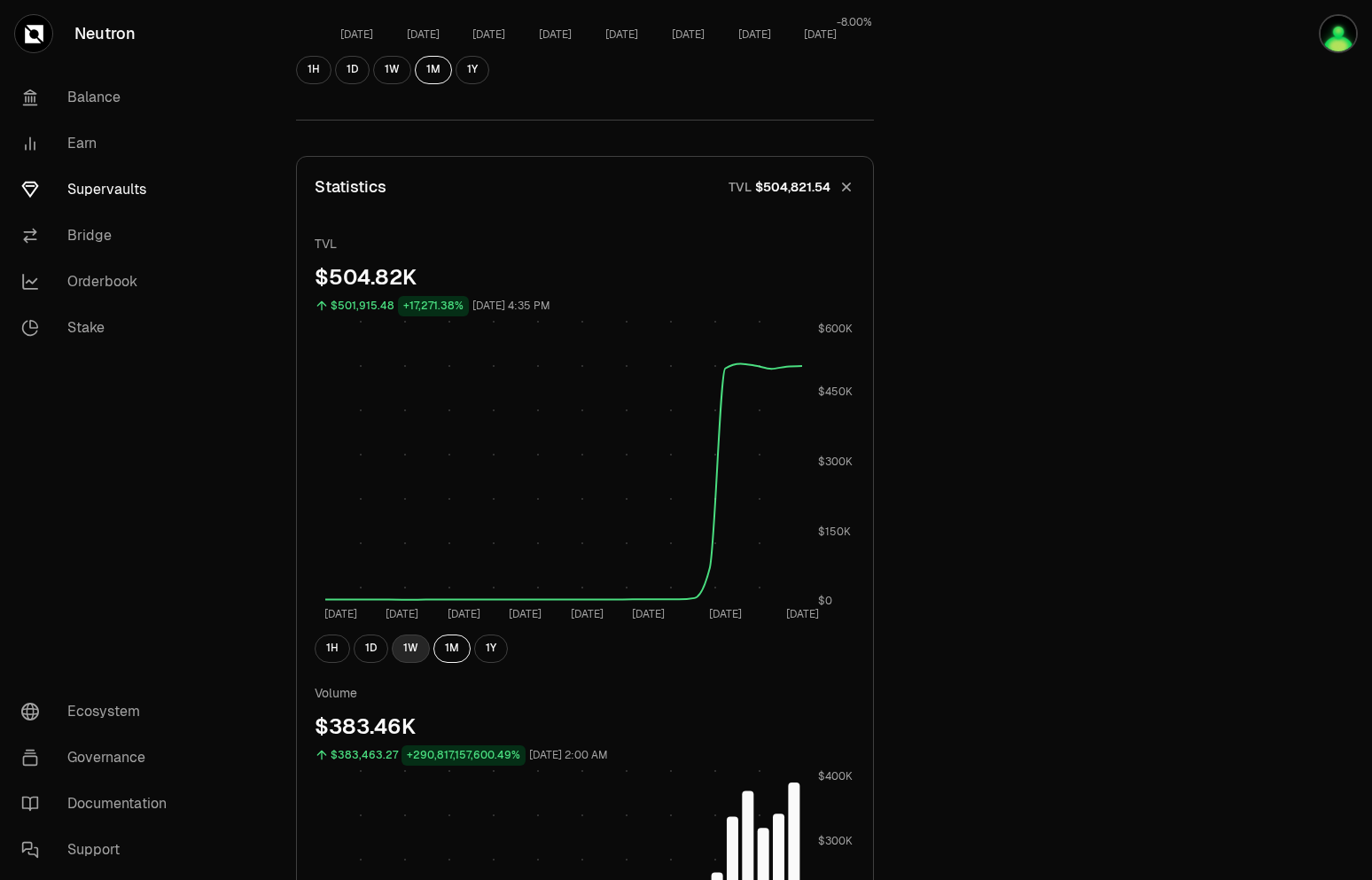
click at [417, 647] on button "1W" at bounding box center [411, 648] width 38 height 28
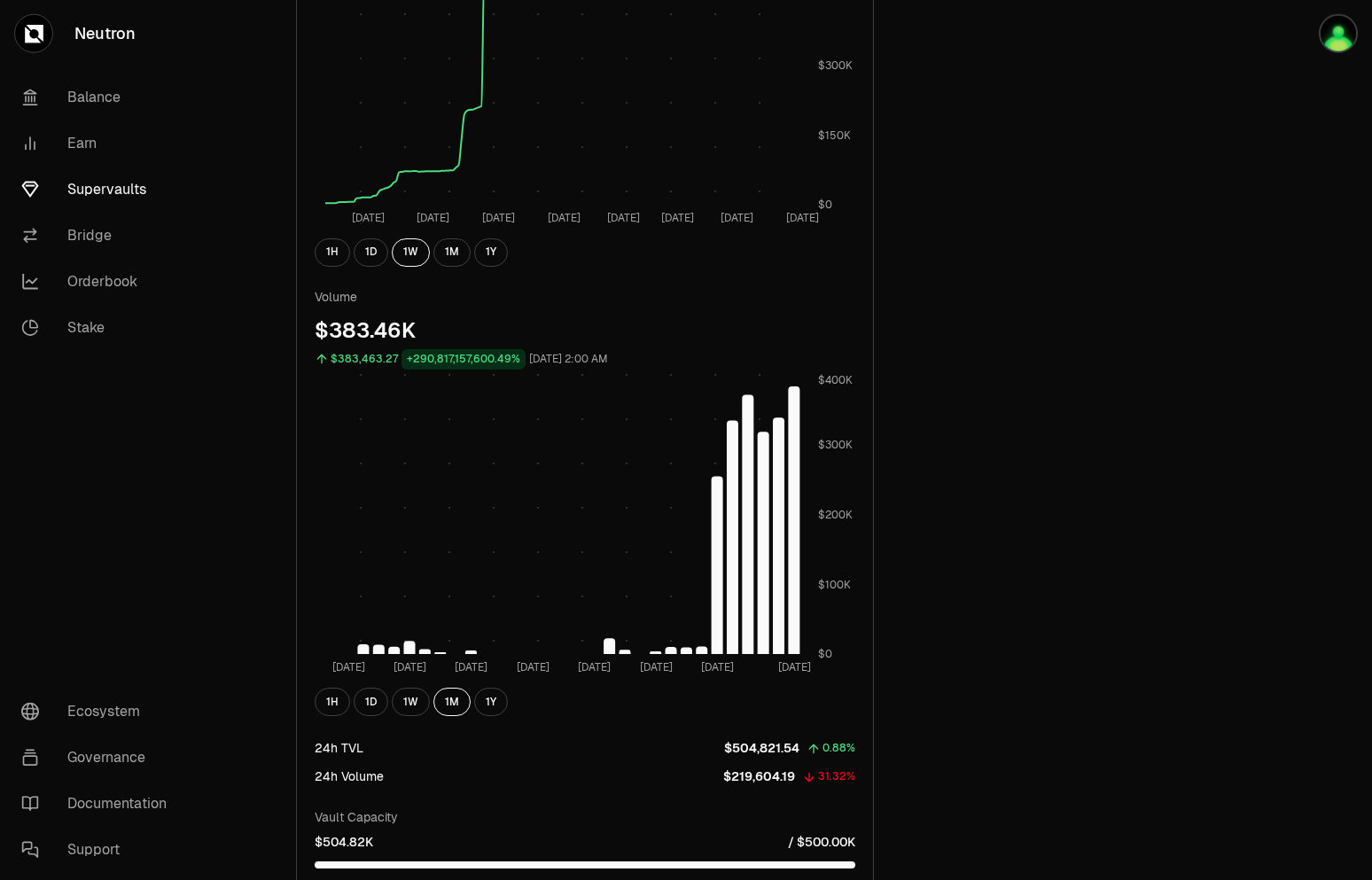
scroll to position [813, 0]
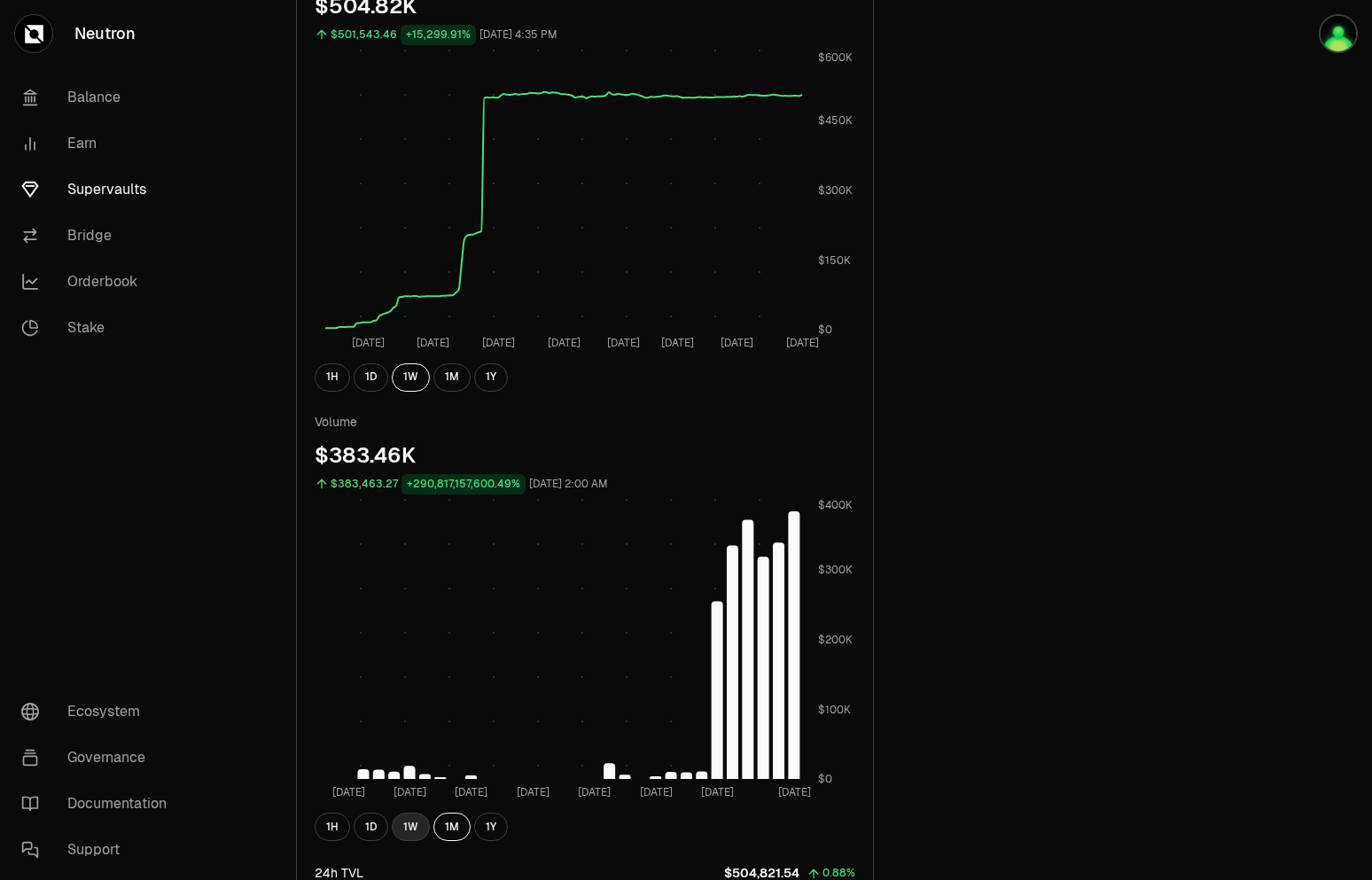
click at [417, 819] on button "1W" at bounding box center [411, 826] width 38 height 28
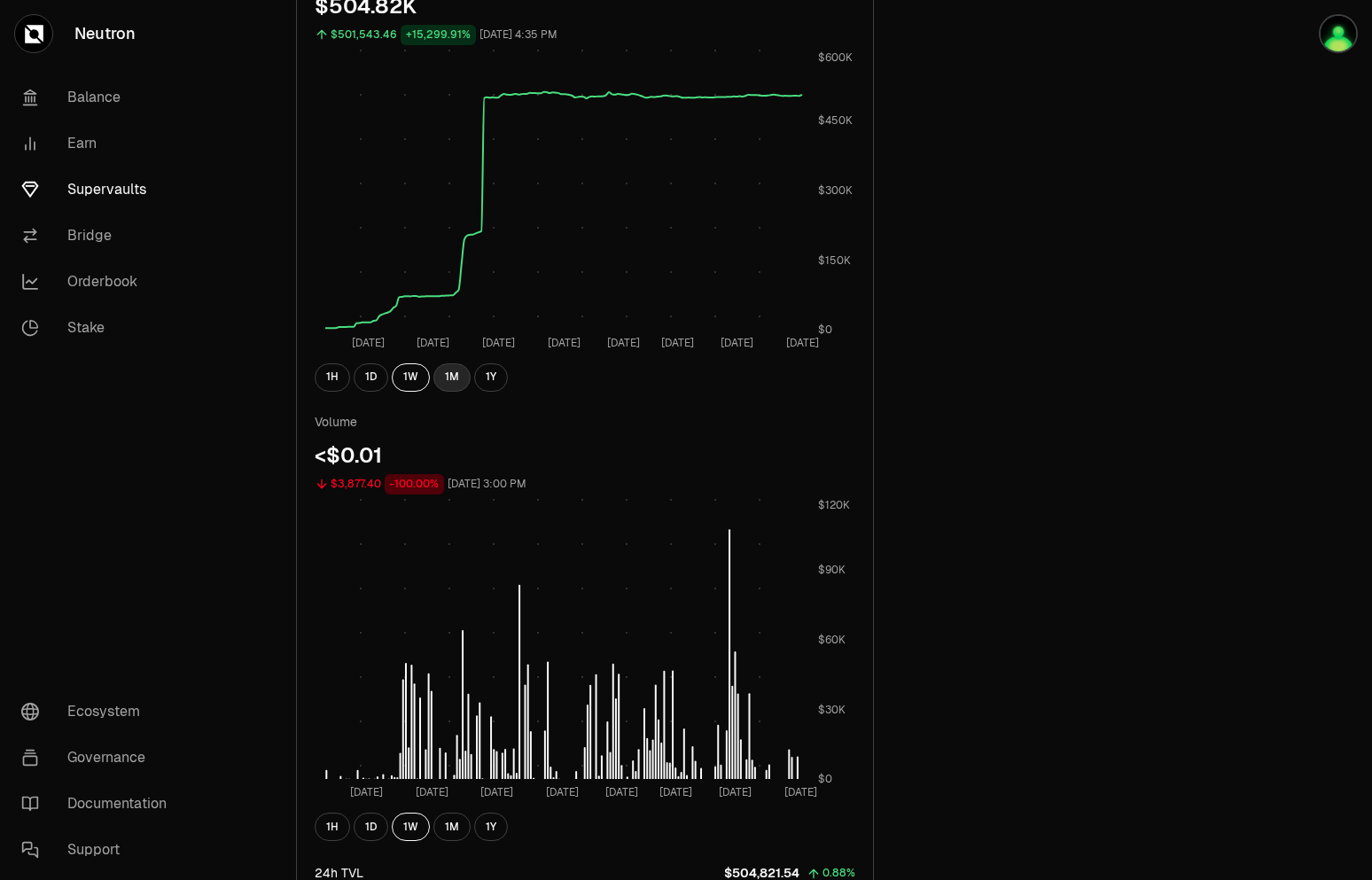
click at [455, 374] on button "1M" at bounding box center [452, 377] width 37 height 28
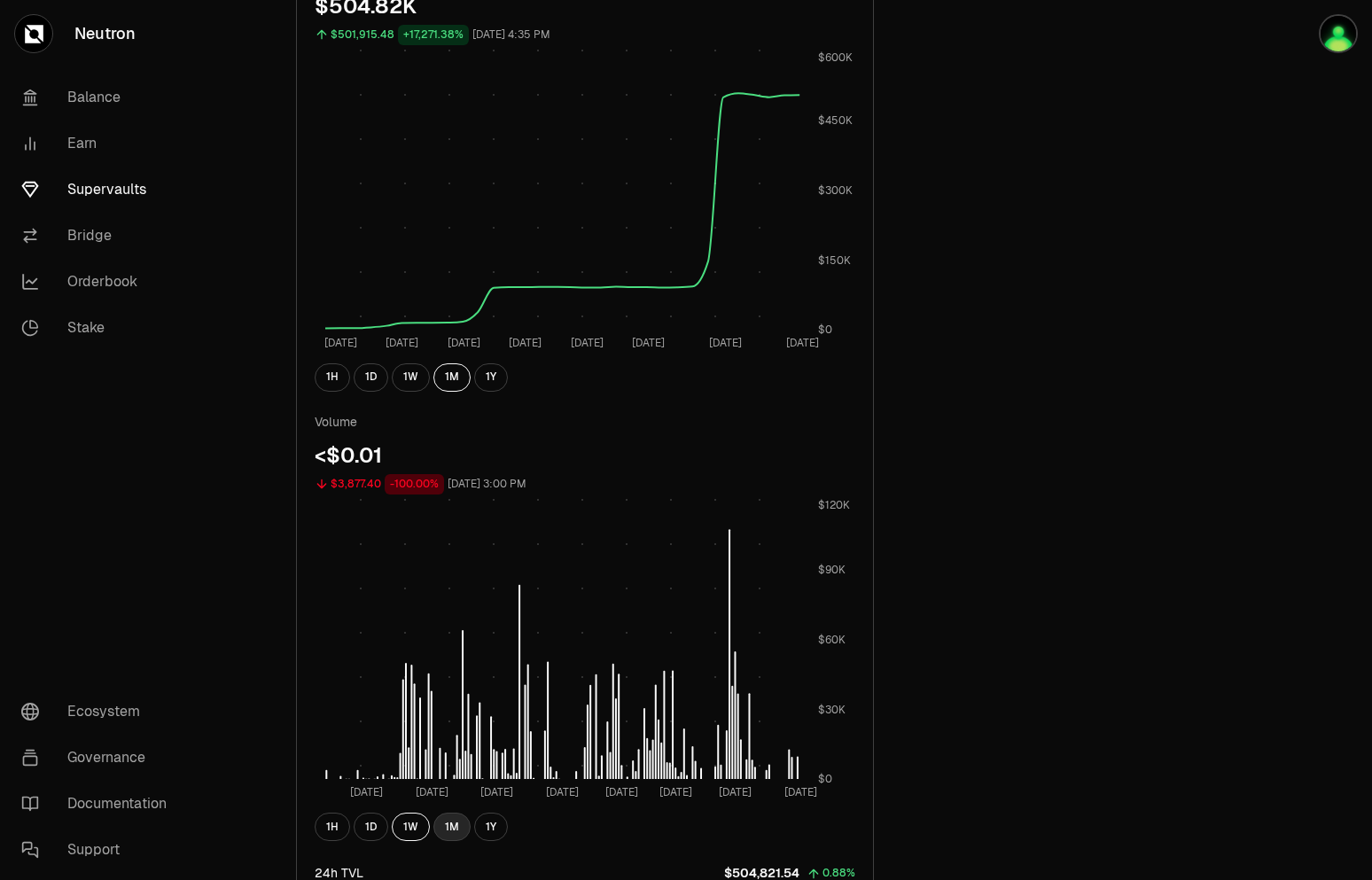
click at [453, 831] on button "1M" at bounding box center [452, 826] width 37 height 28
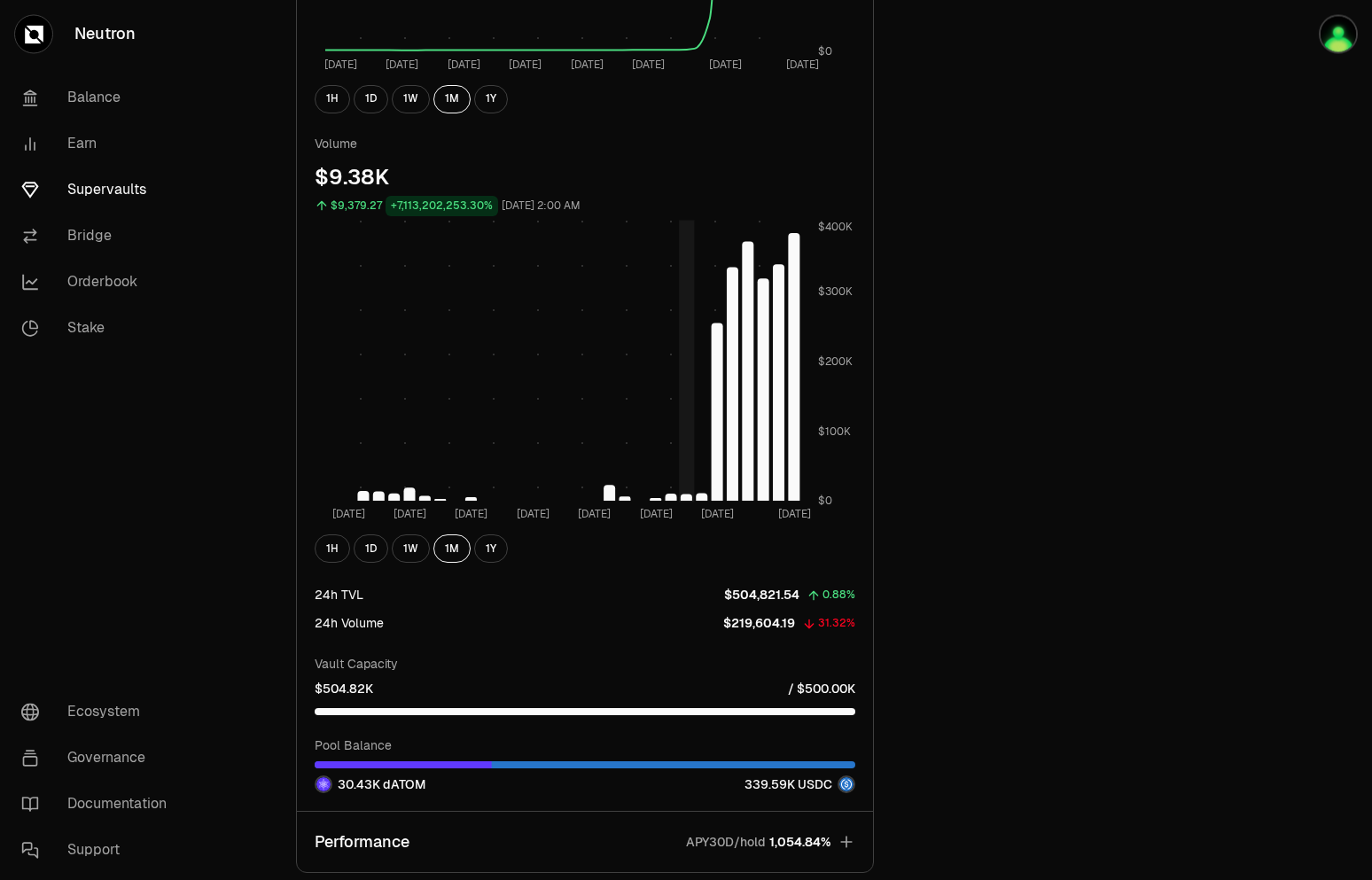
scroll to position [1175, 0]
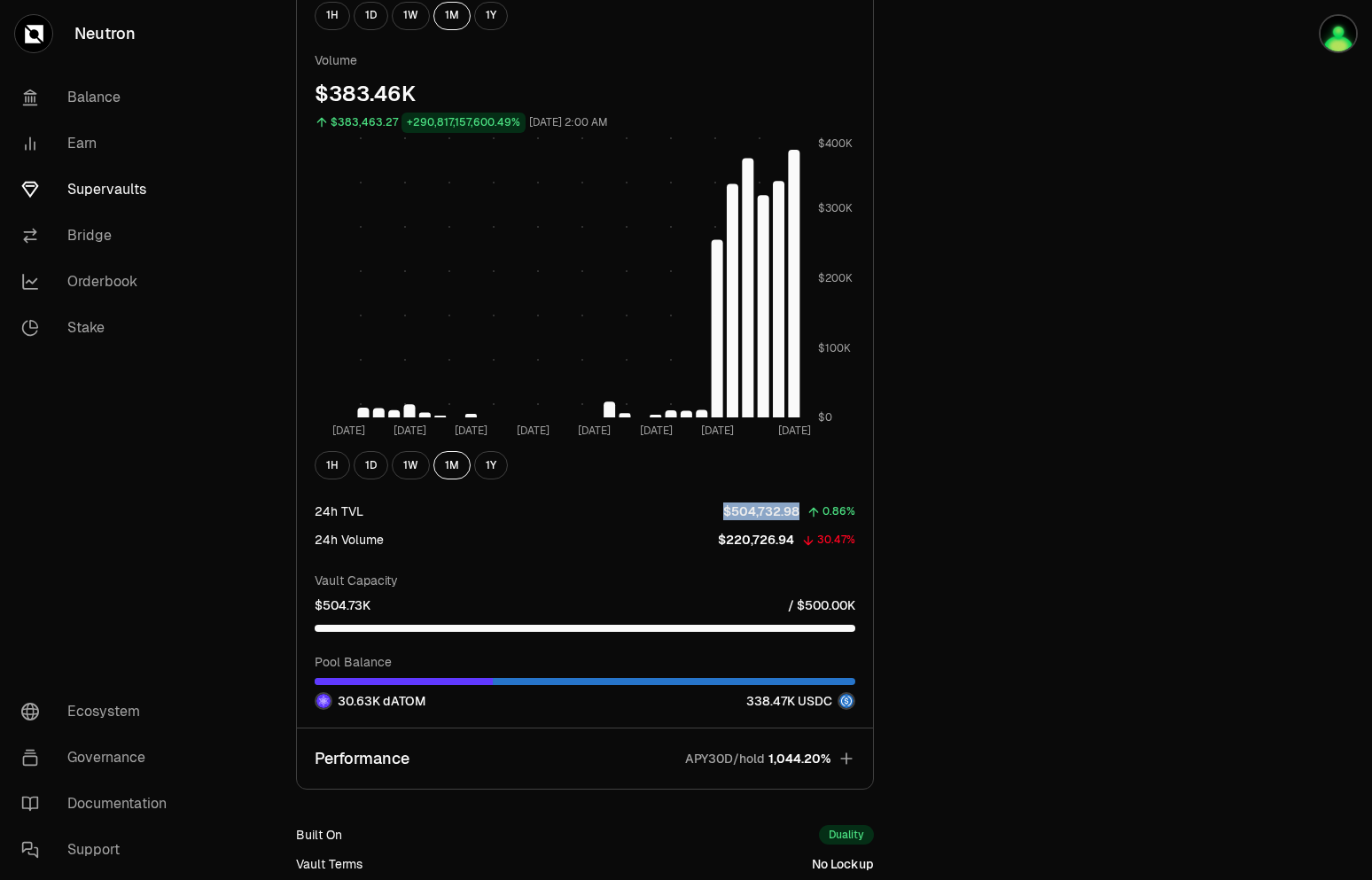
drag, startPoint x: 728, startPoint y: 517, endPoint x: 802, endPoint y: 509, distance: 74.4
click at [802, 509] on div "$504,732.98 0.86%" at bounding box center [789, 511] width 132 height 21
click at [735, 512] on p "$504,732.98" at bounding box center [762, 510] width 77 height 17
drag, startPoint x: 722, startPoint y: 538, endPoint x: 783, endPoint y: 539, distance: 61.0
click at [783, 539] on p "$220,726.94" at bounding box center [756, 539] width 77 height 17
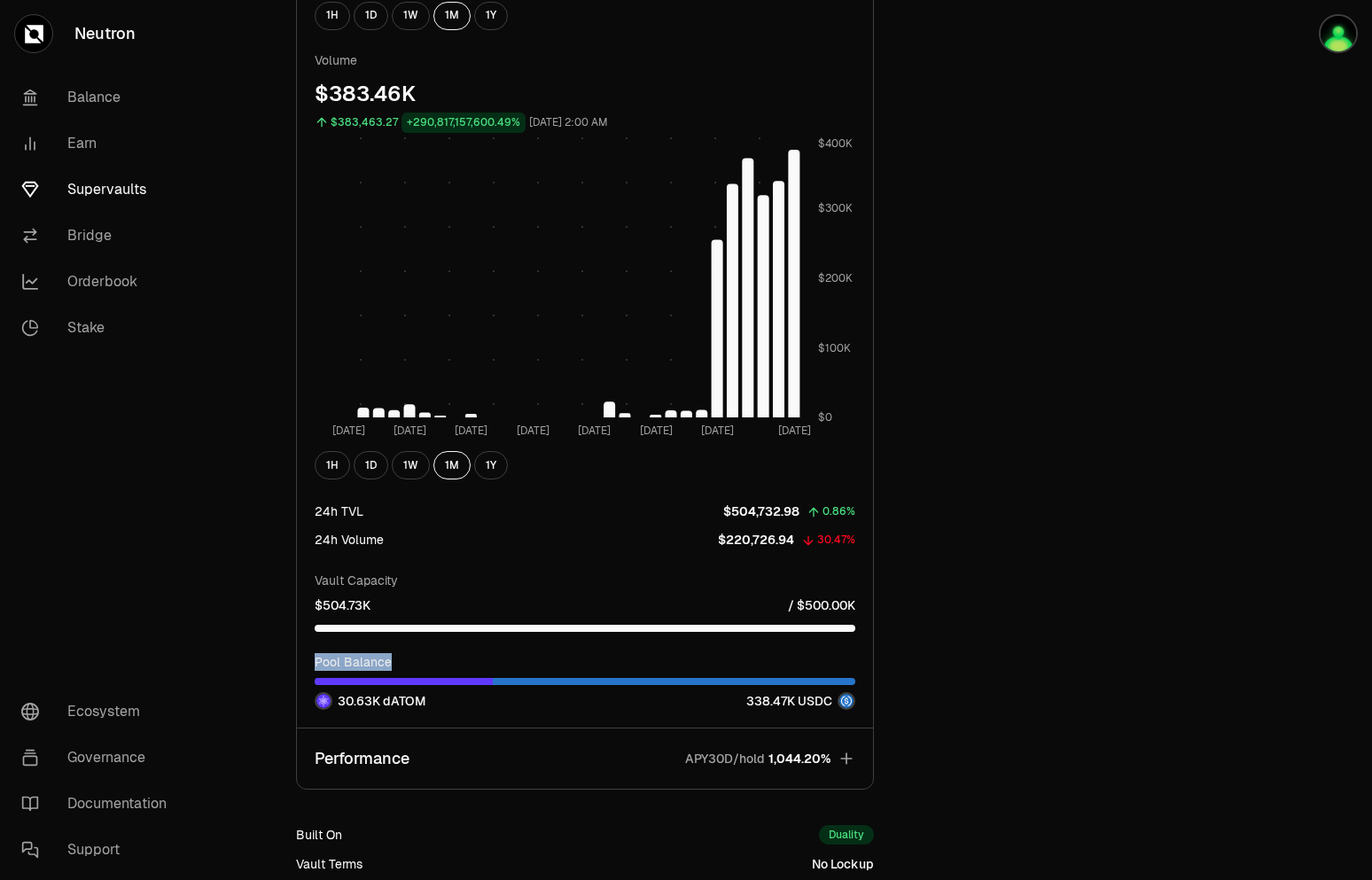
drag, startPoint x: 312, startPoint y: 664, endPoint x: 390, endPoint y: 659, distance: 78.2
click at [394, 660] on div "TVL $504.73K $501,826.92 +17,268.33% [DATE] 4:40 PM [DATE] [DATE] [DATE] [DATE]…" at bounding box center [585, 156] width 576 height 1143
click at [402, 657] on p "Pool Balance" at bounding box center [584, 661] width 540 height 17
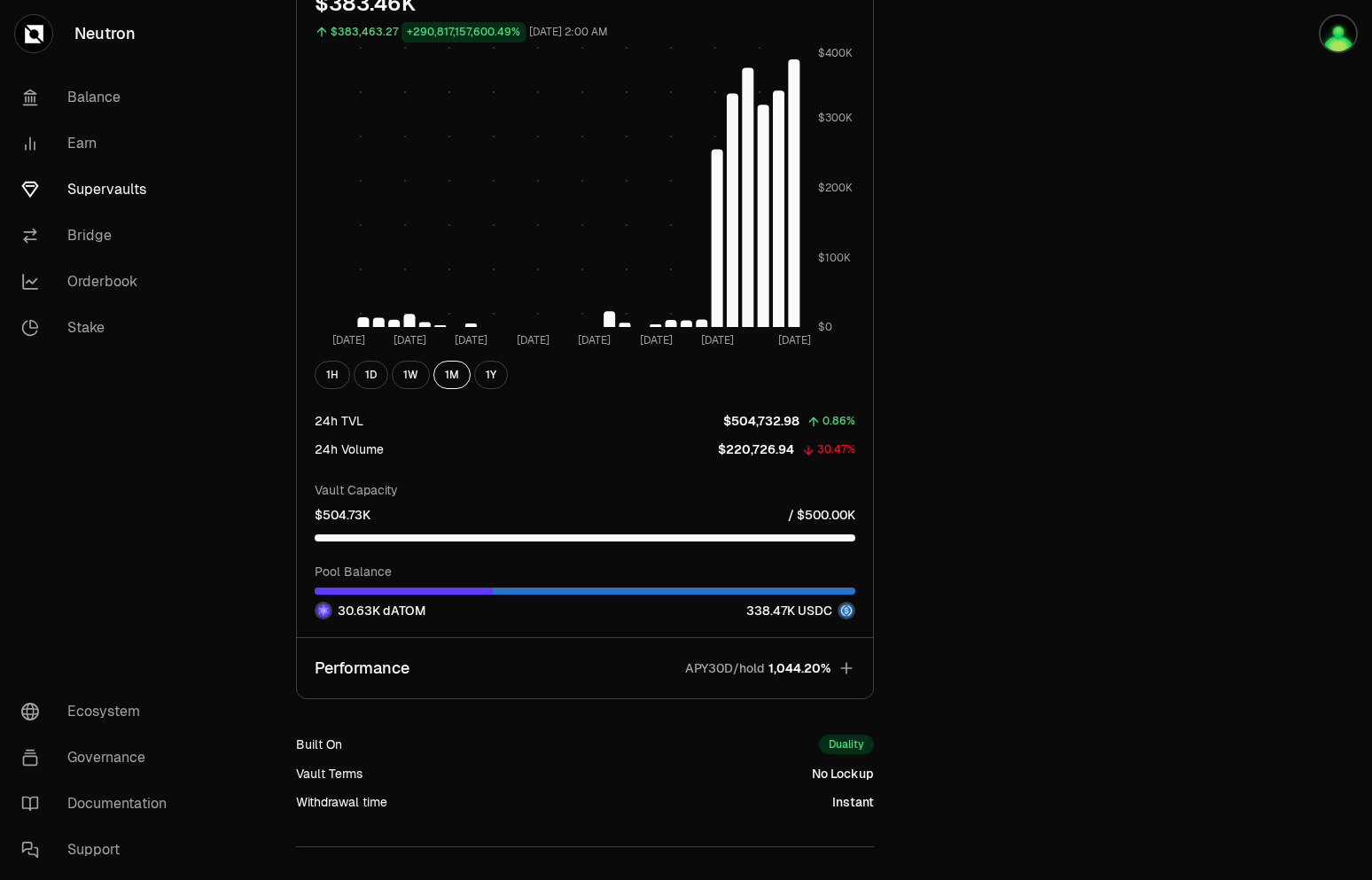
click at [498, 674] on button "Performance APY30D/hold 1,044.20%" at bounding box center [585, 668] width 576 height 60
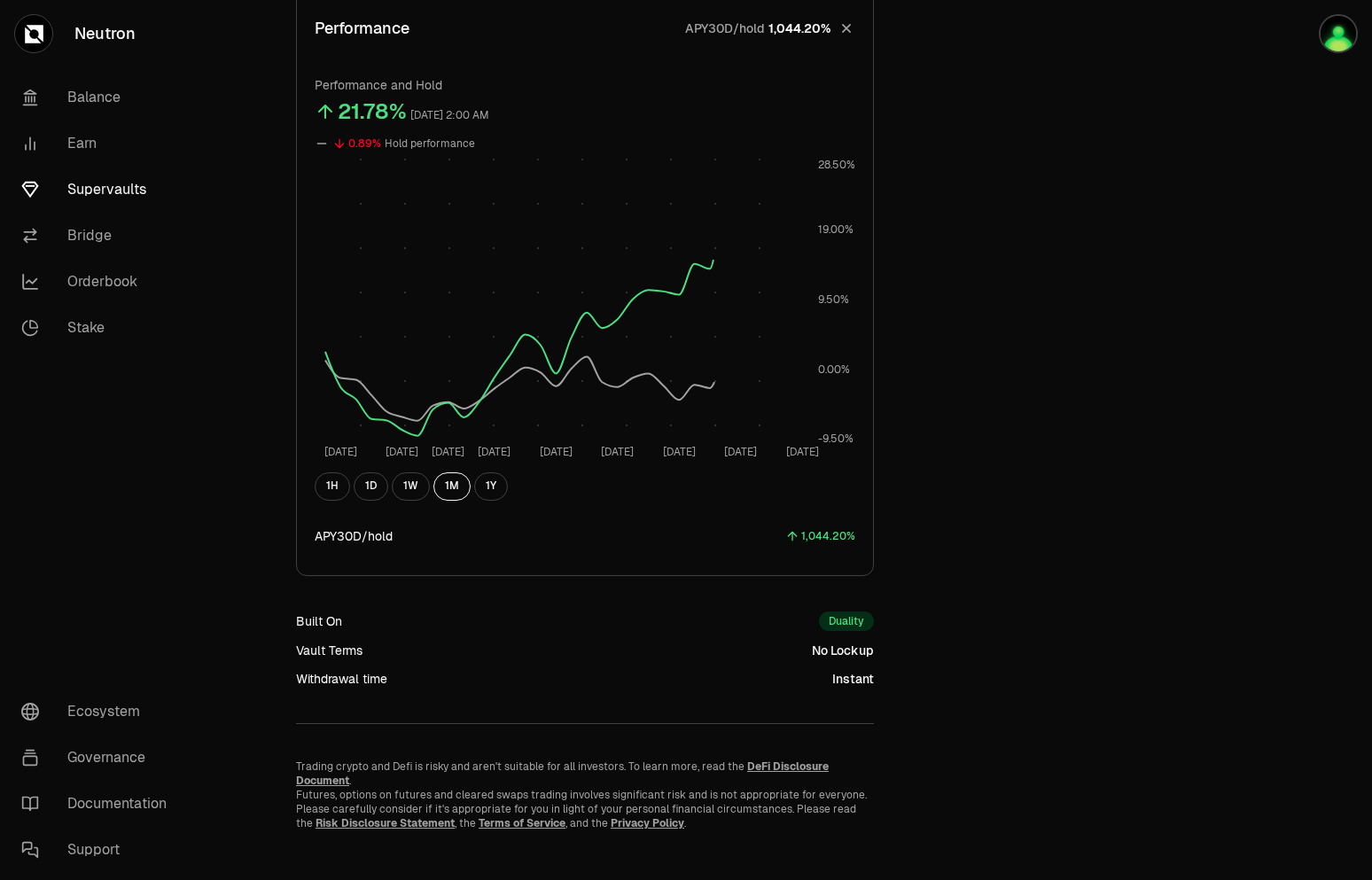
scroll to position [671, 0]
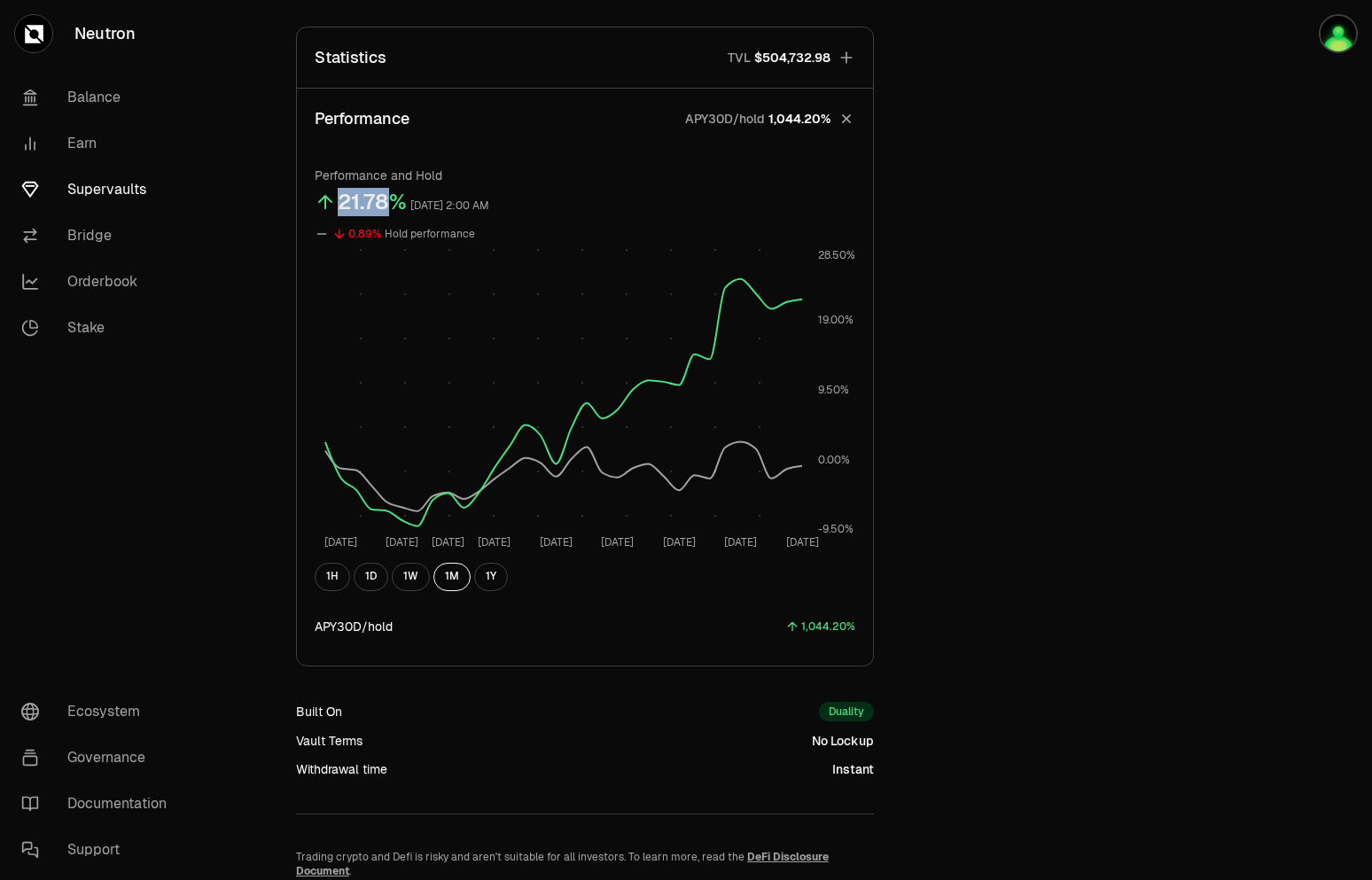
drag, startPoint x: 339, startPoint y: 202, endPoint x: 395, endPoint y: 202, distance: 56.0
click at [395, 202] on div "21.78%" at bounding box center [373, 201] width 69 height 28
drag, startPoint x: 308, startPoint y: 771, endPoint x: 875, endPoint y: 778, distance: 567.0
click at [875, 778] on div "Explore dATOM - USDC Vault dATOM USDC 5.3251 USDC ($1.00) = 1 dATOM ($5.32) Per…" at bounding box center [585, 160] width 620 height 1521
click at [314, 756] on div "Built On Duality Vault Terms No Lockup Withdrawal time Instant" at bounding box center [585, 740] width 578 height 77
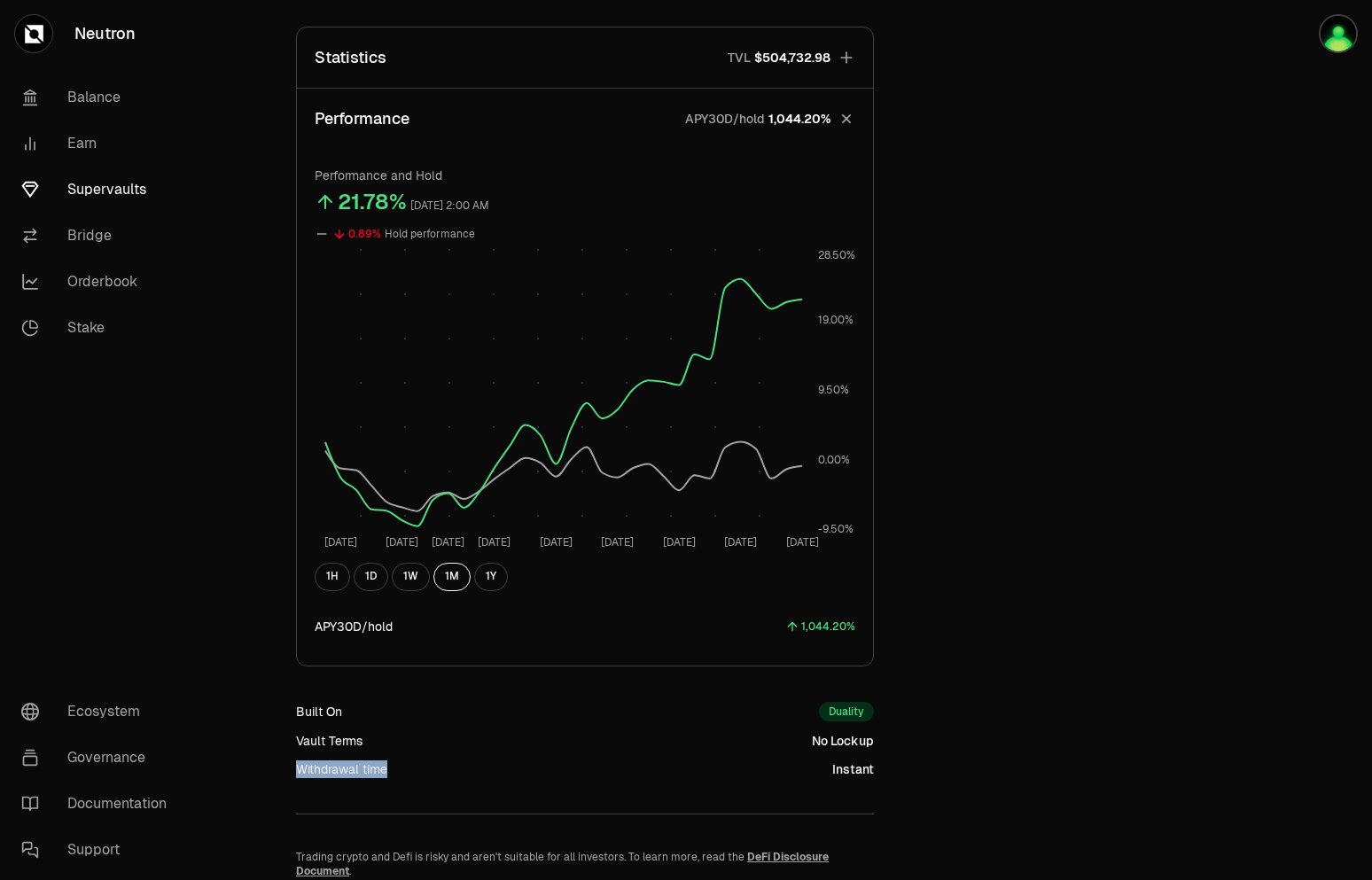
drag, startPoint x: 302, startPoint y: 768, endPoint x: 393, endPoint y: 770, distance: 91.0
click at [393, 770] on div "Withdrawal time Instant" at bounding box center [585, 769] width 578 height 17
click at [340, 771] on div "Withdrawal time" at bounding box center [342, 769] width 91 height 17
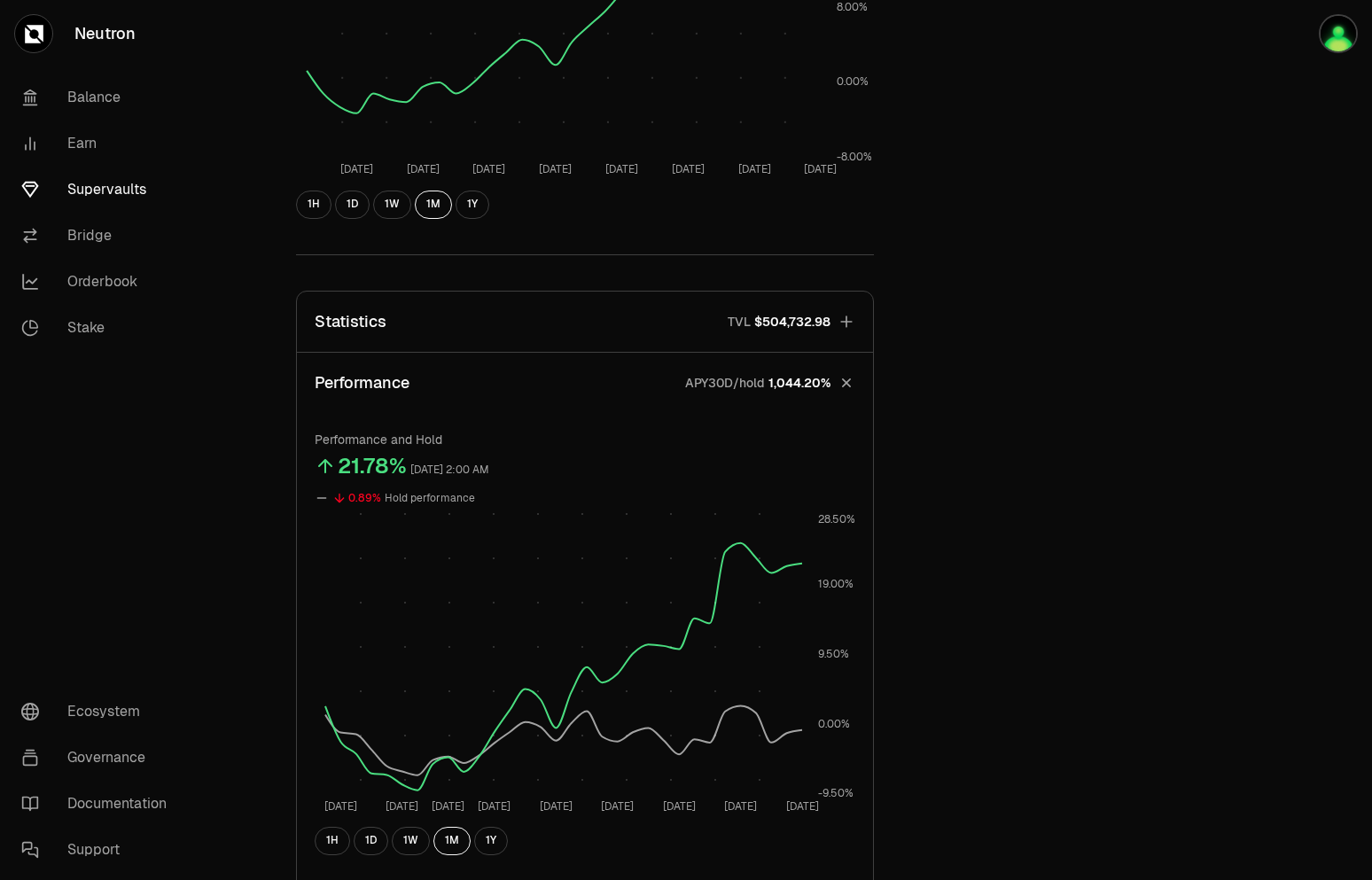
scroll to position [46, 0]
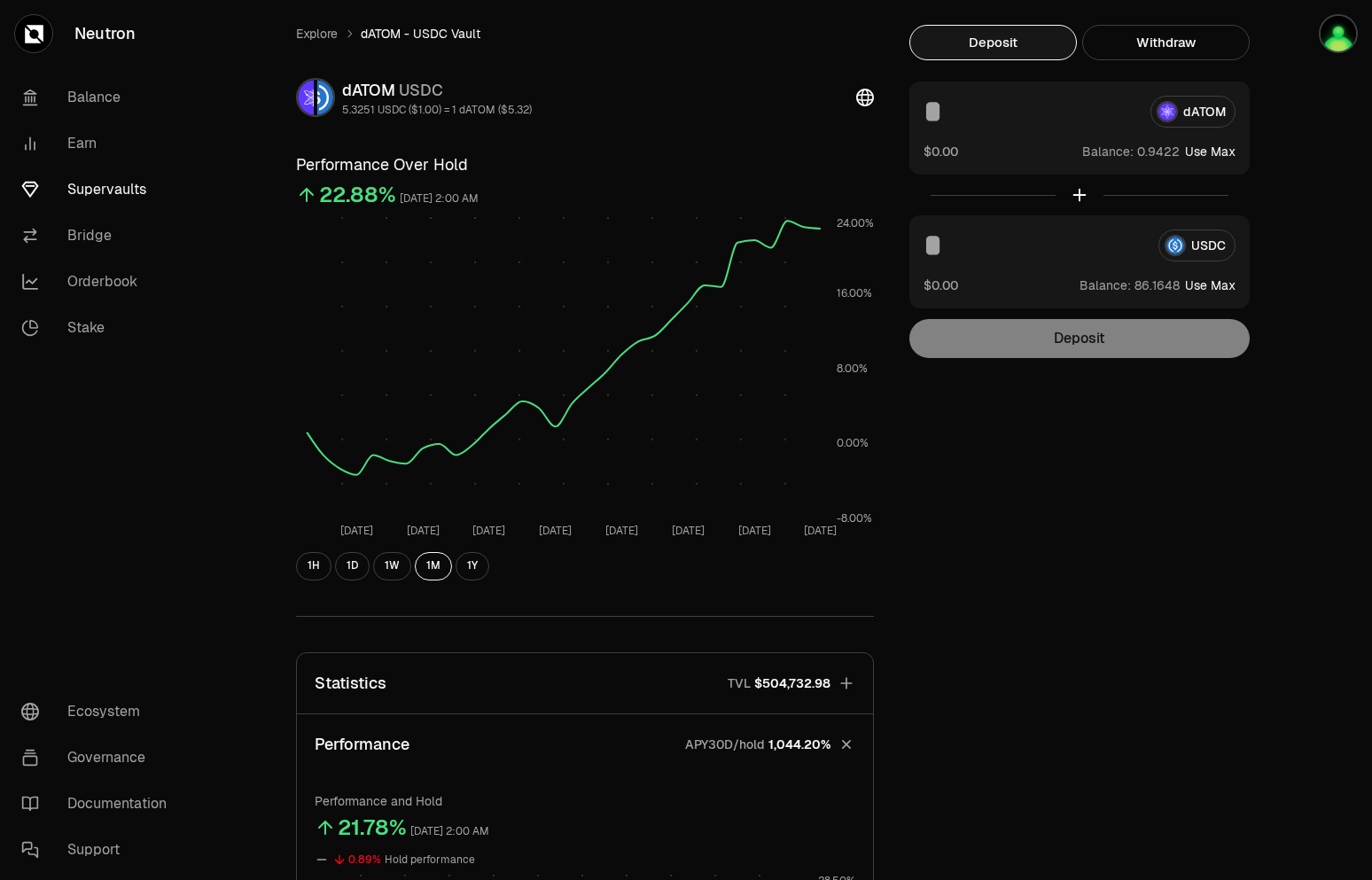
click at [574, 675] on button "Statistics TVL $504,732.98" at bounding box center [585, 683] width 576 height 60
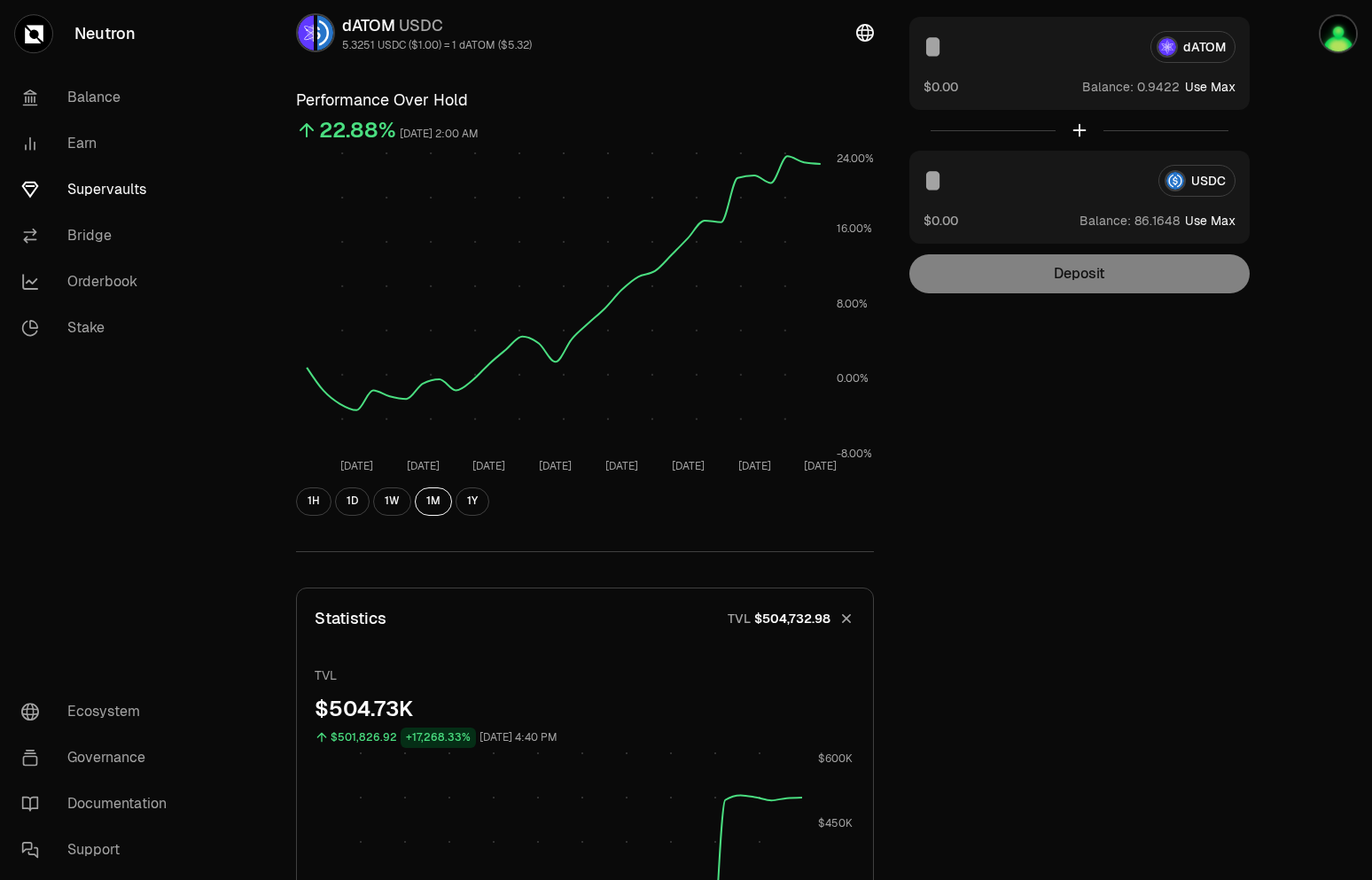
scroll to position [137, 0]
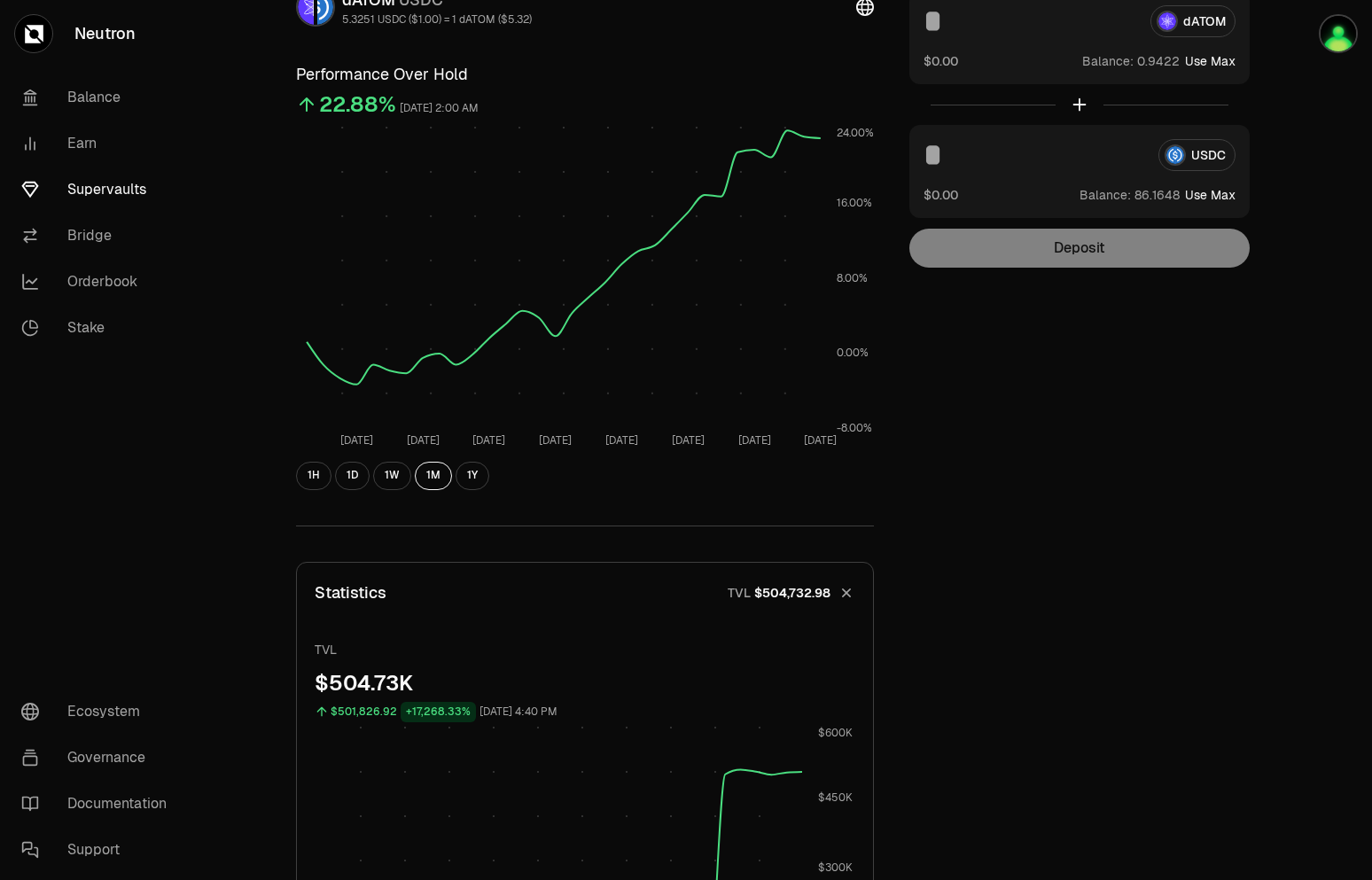
click at [498, 579] on button "Statistics TVL $504,732.98" at bounding box center [585, 593] width 576 height 60
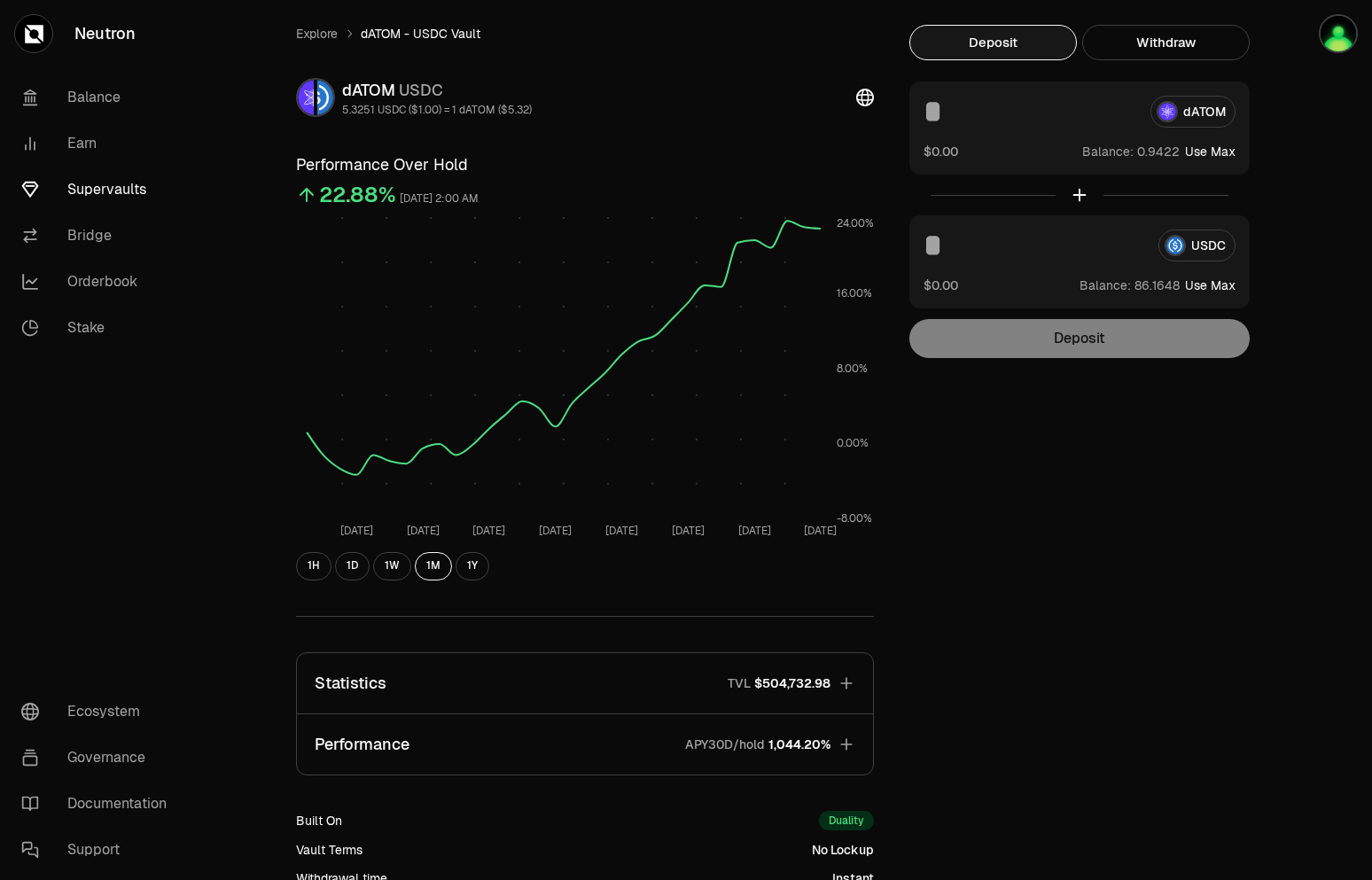
scroll to position [0, 0]
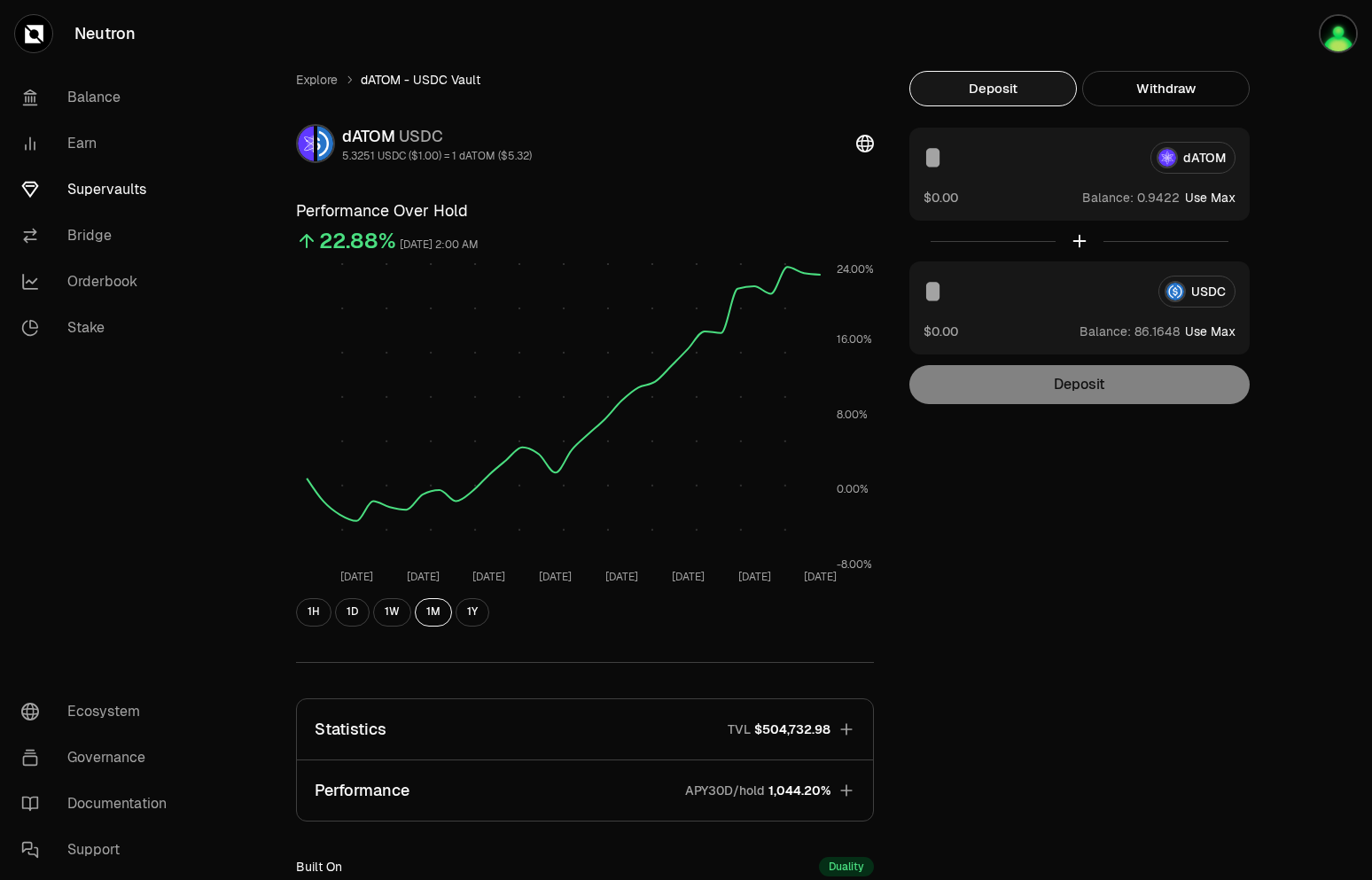
click at [1183, 601] on div "Explore dATOM - USDC Vault dATOM USDC 5.3251 USDC ($1.00) = 1 dATOM ($5.32) Per…" at bounding box center [785, 573] width 1020 height 1005
